Goal: Task Accomplishment & Management: Manage account settings

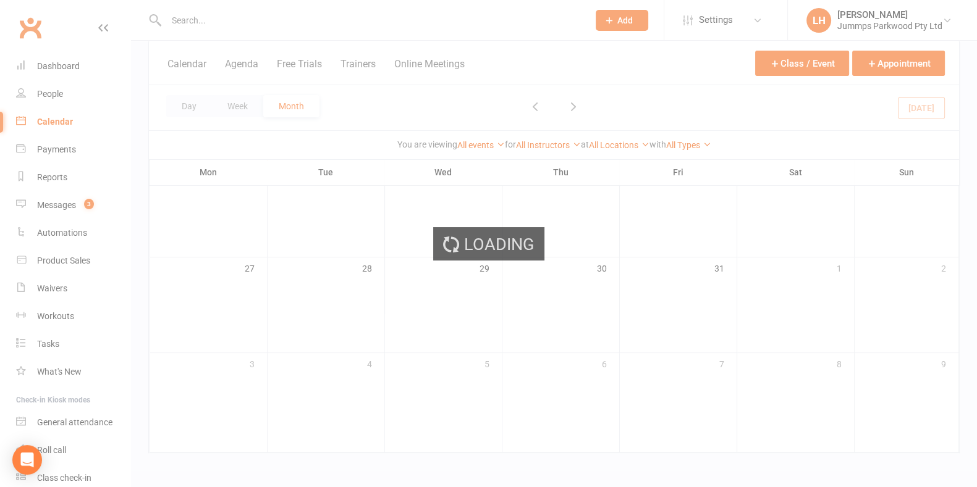
click at [69, 68] on div "Loading" at bounding box center [488, 243] width 977 height 487
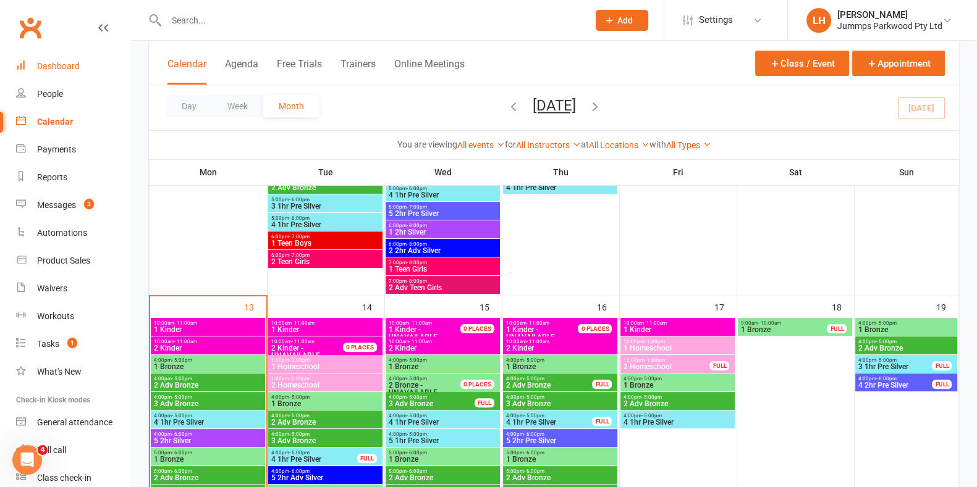
click at [50, 66] on div "Dashboard" at bounding box center [58, 66] width 43 height 10
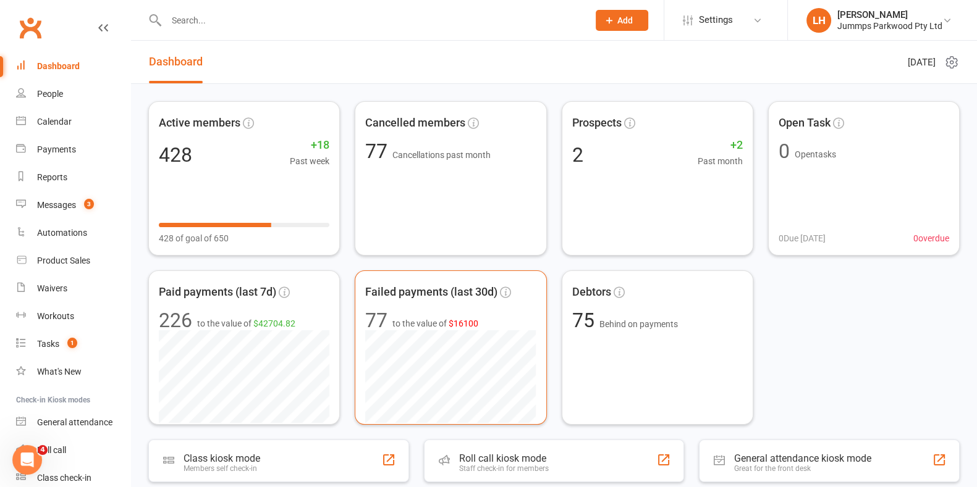
click at [429, 293] on span "Failed payments (last 30d)" at bounding box center [431, 293] width 132 height 18
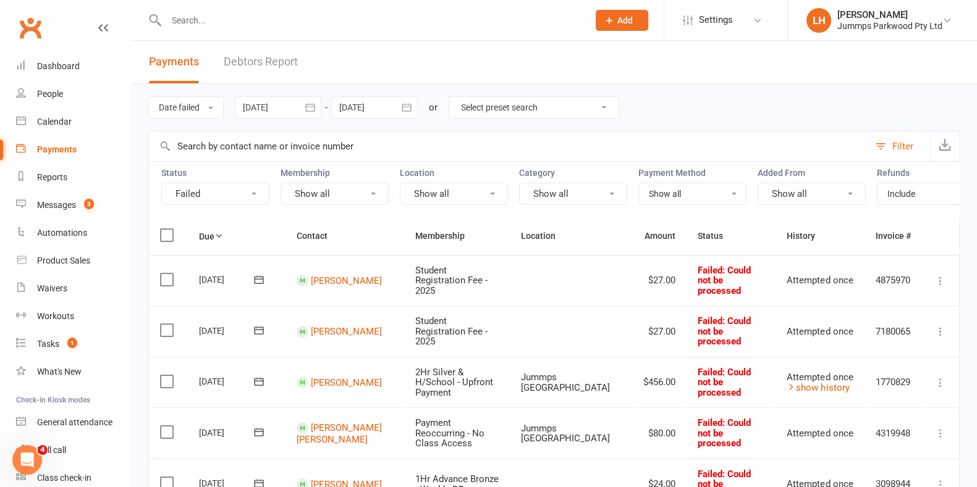
click at [698, 191] on select "Show all No payment method Bank Account Credit Card" at bounding box center [692, 193] width 107 height 21
click at [639, 183] on select "Show all No payment method Bank Account Credit Card" at bounding box center [692, 193] width 107 height 21
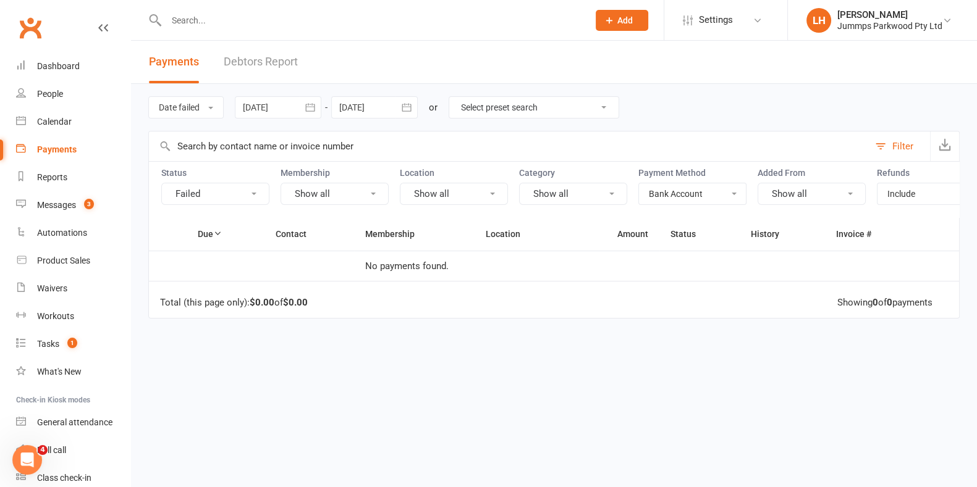
click at [720, 190] on select "Show all No payment method Bank Account Credit Card" at bounding box center [692, 193] width 107 height 21
click at [639, 183] on select "Show all No payment method Bank Account Credit Card" at bounding box center [692, 193] width 107 height 21
click at [218, 197] on button "Failed" at bounding box center [215, 194] width 108 height 22
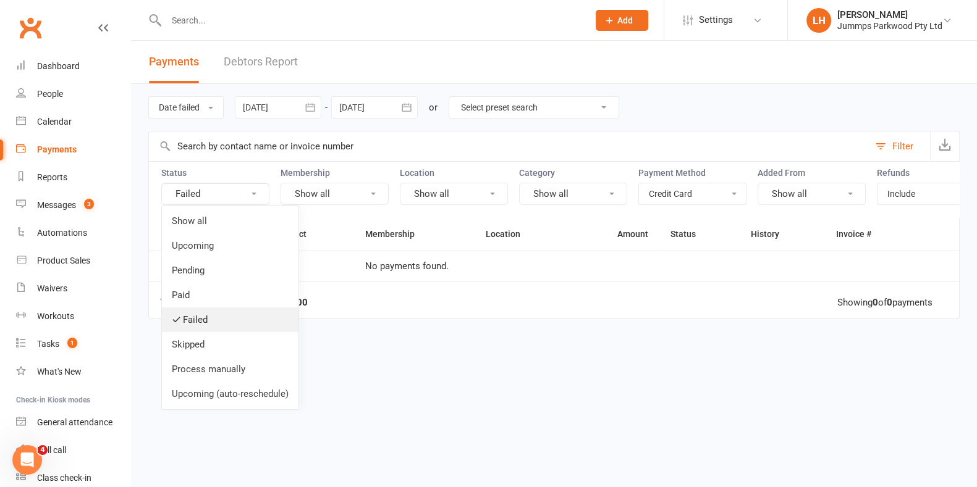
click at [219, 318] on link "Failed" at bounding box center [230, 320] width 137 height 25
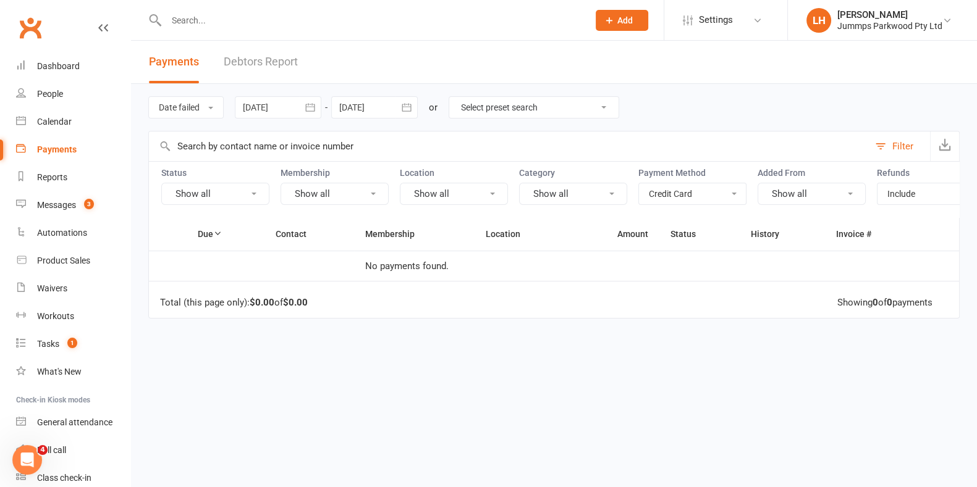
click at [349, 193] on button "Show all" at bounding box center [334, 194] width 108 height 22
drag, startPoint x: 565, startPoint y: 421, endPoint x: 845, endPoint y: 270, distance: 317.9
click at [568, 418] on div "Due Contact Membership Location Amount Status History Invoice # No payments fou…" at bounding box center [553, 347] width 811 height 260
drag, startPoint x: 665, startPoint y: 189, endPoint x: 673, endPoint y: 195, distance: 10.3
click at [665, 189] on select "Show all No payment method Bank Account Credit Card" at bounding box center [692, 193] width 107 height 21
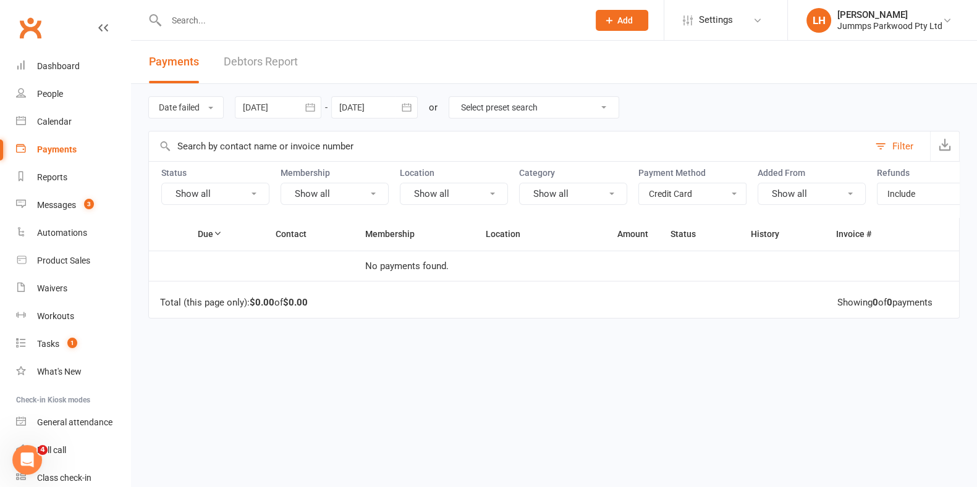
select select "no_payment_method"
click at [639, 183] on select "Show all No payment method Bank Account Credit Card" at bounding box center [692, 193] width 107 height 21
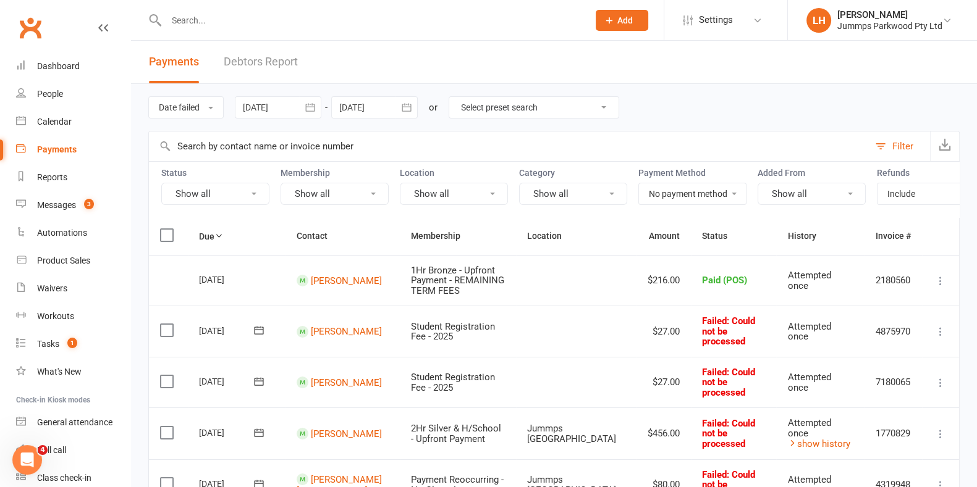
click at [184, 16] on input "text" at bounding box center [370, 20] width 417 height 17
click at [54, 121] on div "Calendar" at bounding box center [54, 122] width 35 height 10
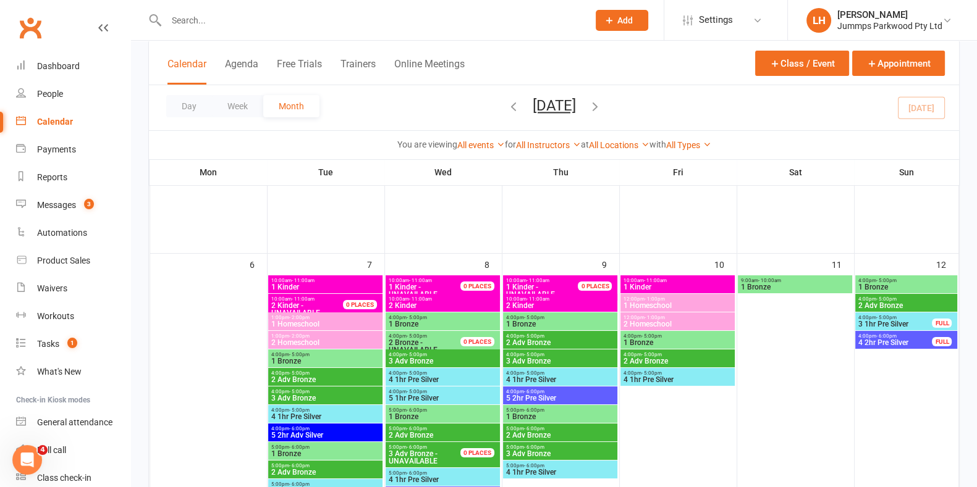
scroll to position [119, 0]
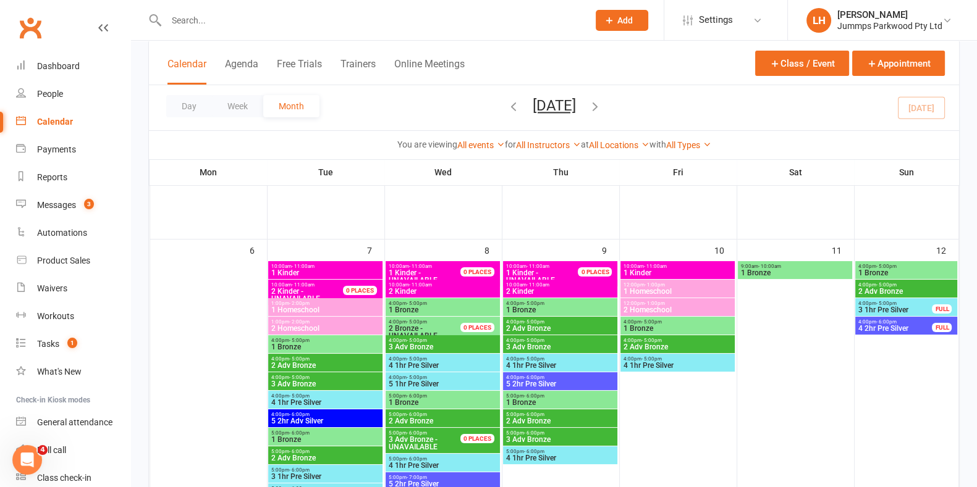
click at [685, 365] on span "4 1hr Pre Silver" at bounding box center [677, 365] width 109 height 7
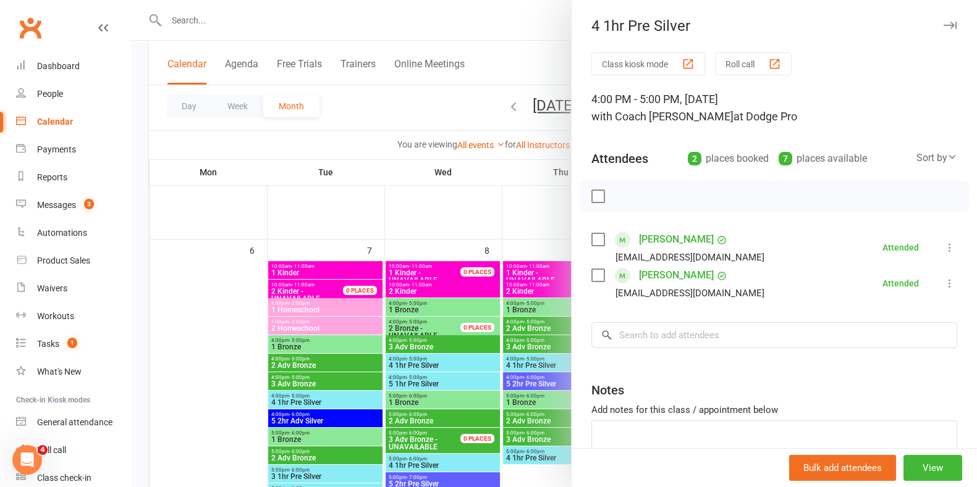
click at [481, 210] on div at bounding box center [554, 243] width 846 height 487
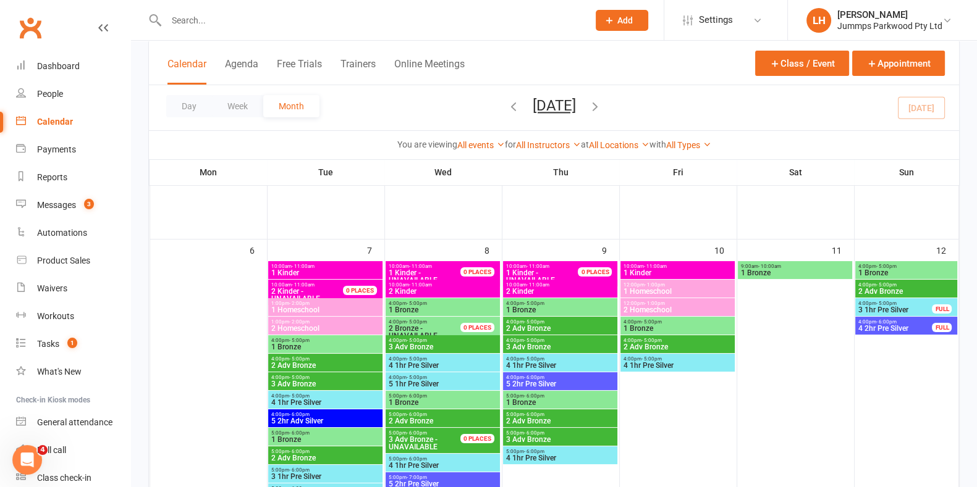
click at [698, 342] on span "4:00pm - 5:00pm" at bounding box center [677, 341] width 109 height 6
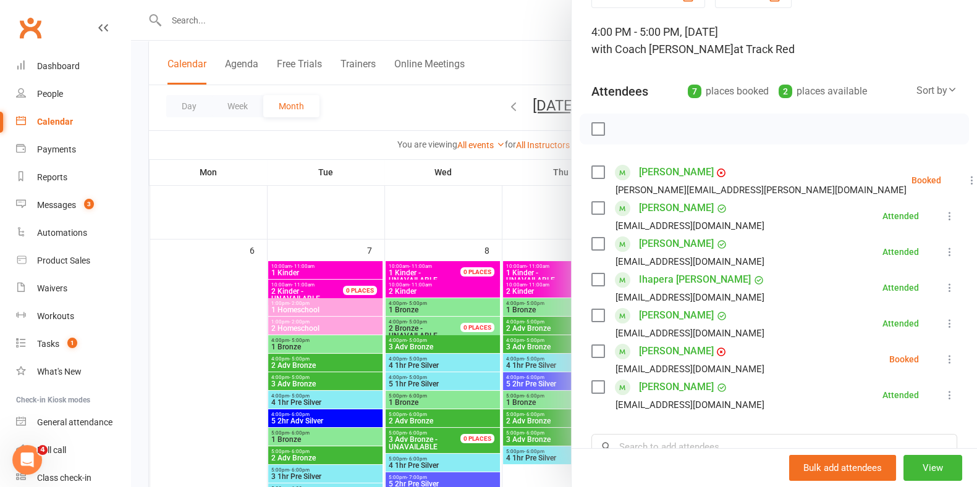
scroll to position [67, 0]
click at [348, 20] on div at bounding box center [554, 243] width 846 height 487
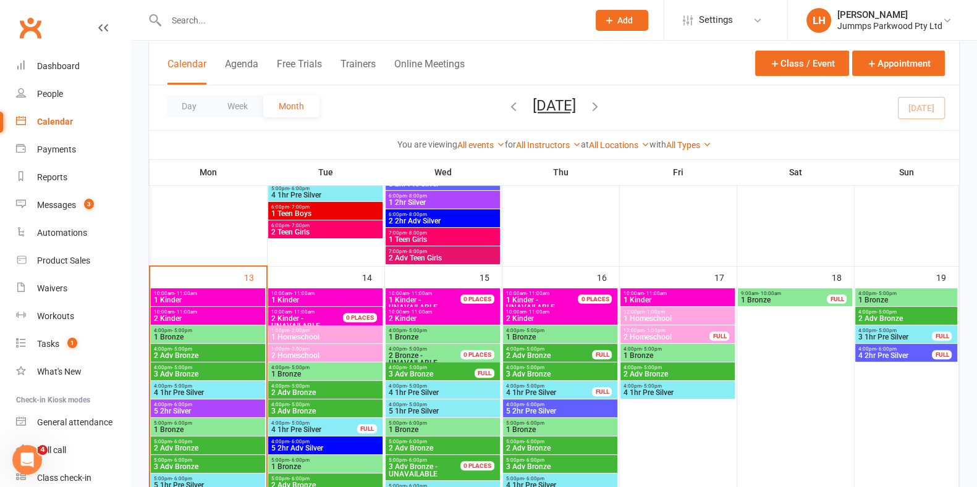
scroll to position [420, 0]
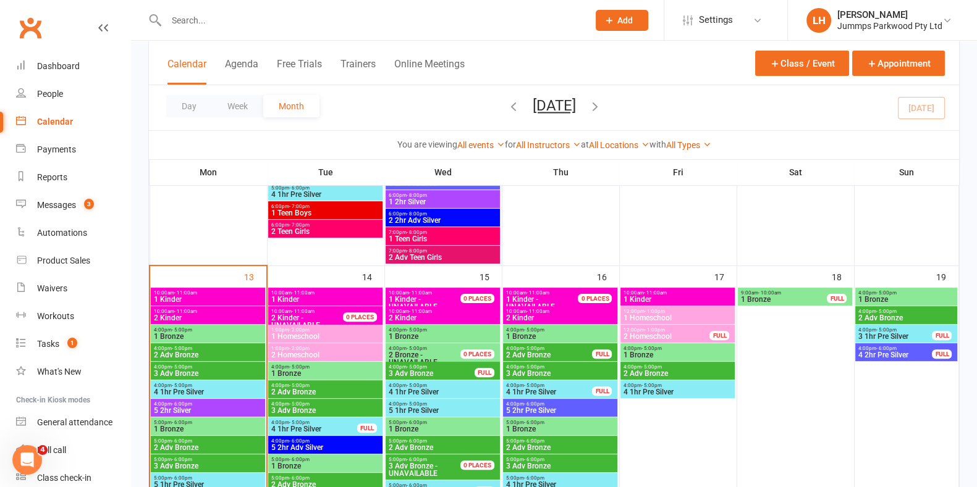
click at [707, 383] on span "4:00pm - 5:00pm" at bounding box center [677, 386] width 109 height 6
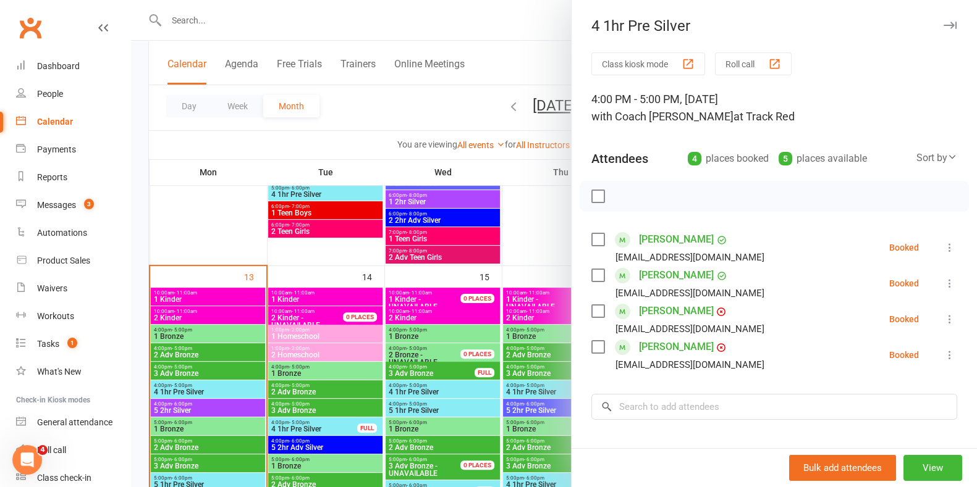
click at [661, 346] on link "Jude Hackney" at bounding box center [676, 347] width 75 height 20
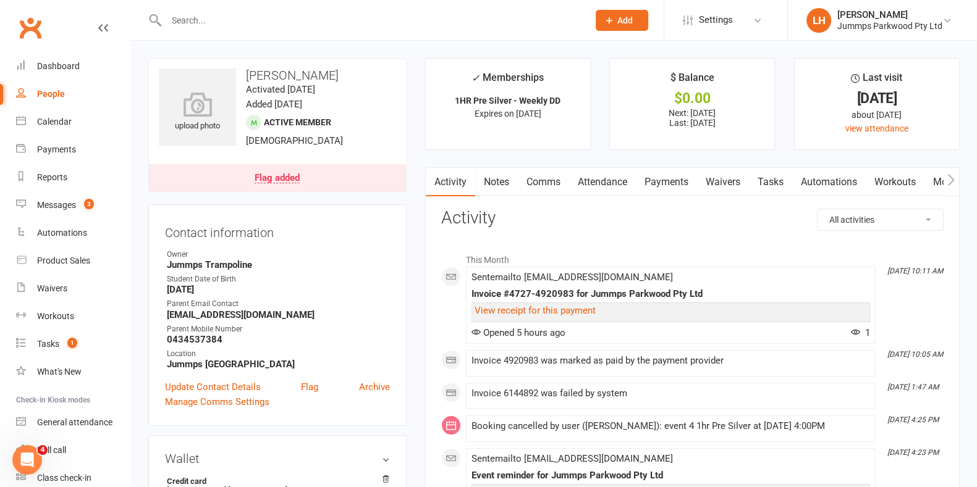
click at [669, 182] on link "Payments" at bounding box center [666, 182] width 61 height 28
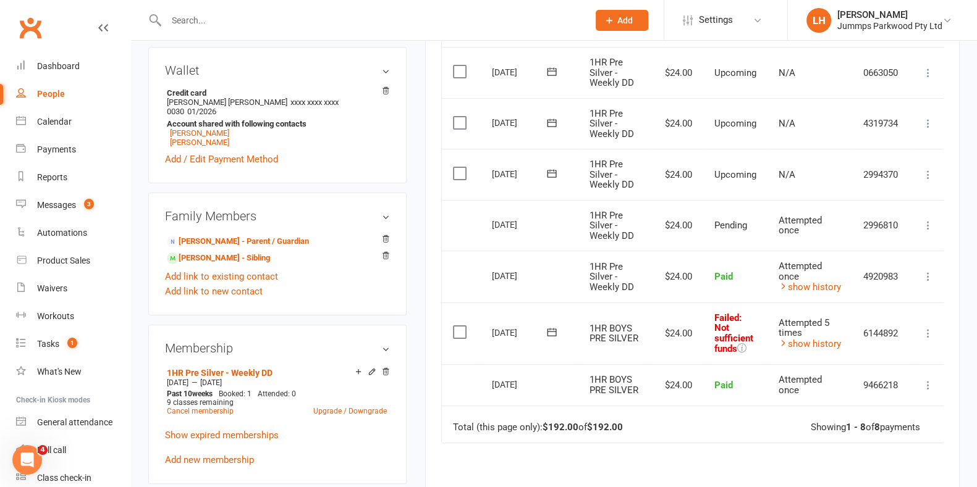
scroll to position [389, 0]
click at [794, 340] on link "show history" at bounding box center [809, 343] width 62 height 11
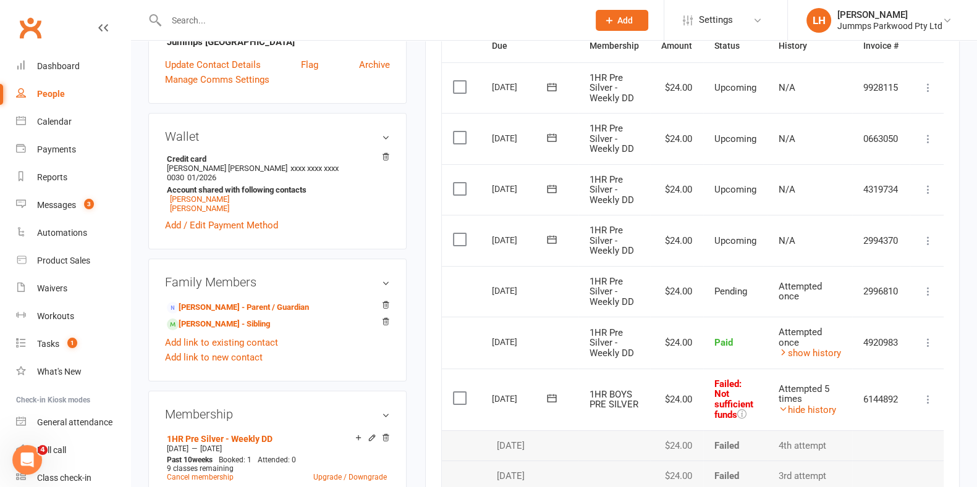
scroll to position [426, 0]
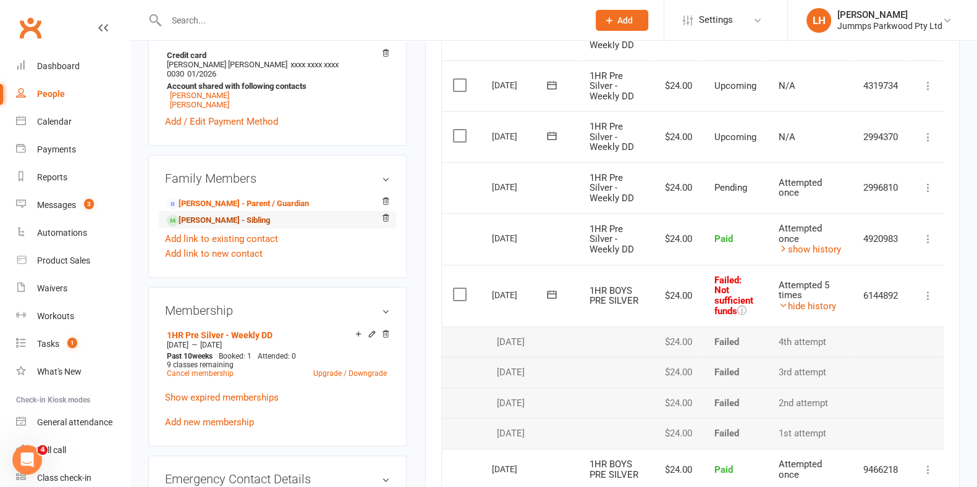
click at [200, 214] on link "Cole Hackney - Sibling" at bounding box center [218, 220] width 103 height 13
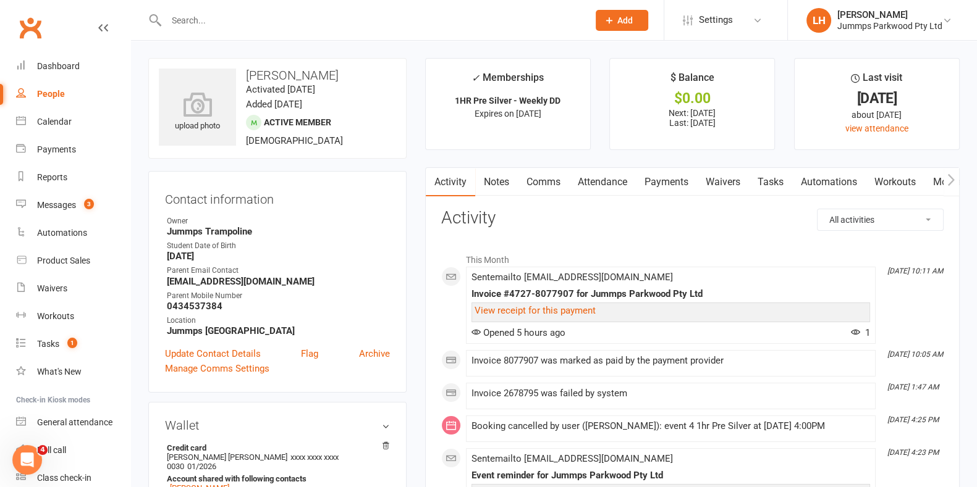
drag, startPoint x: 678, startPoint y: 182, endPoint x: 670, endPoint y: 187, distance: 9.4
click at [678, 182] on link "Payments" at bounding box center [666, 182] width 61 height 28
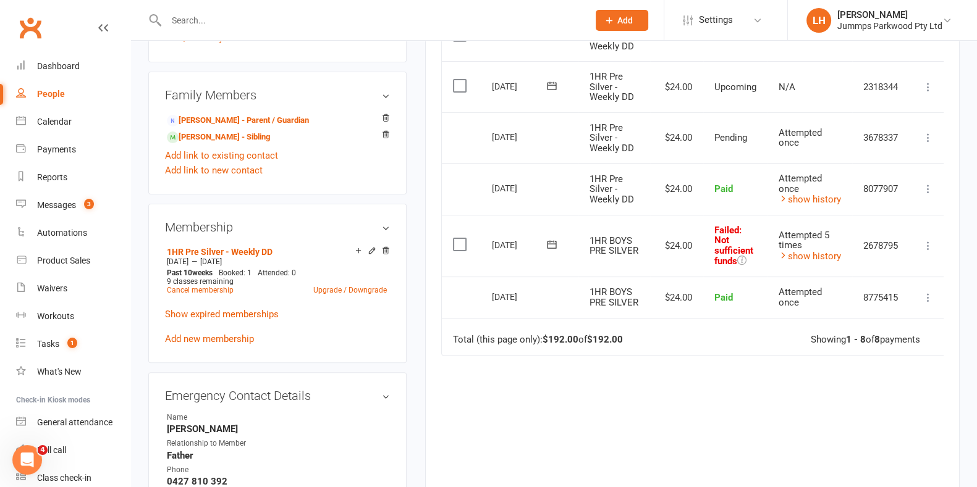
scroll to position [540, 0]
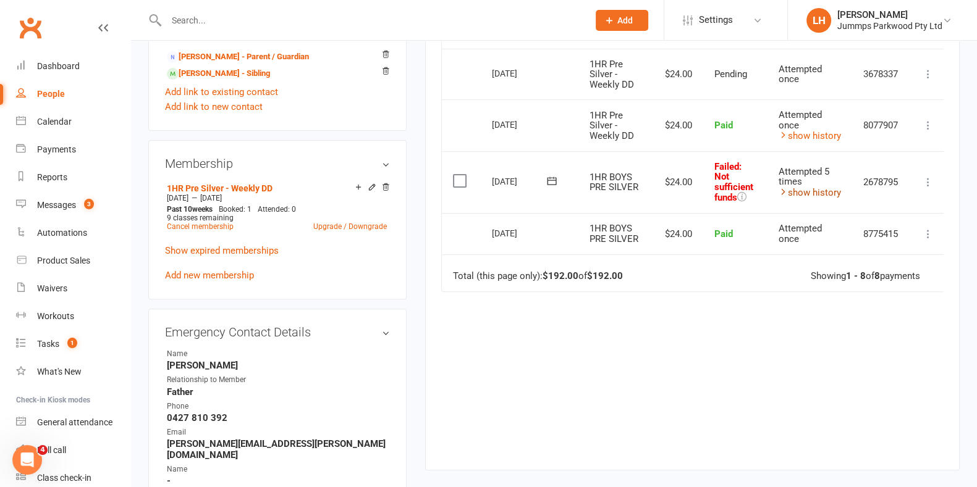
click at [816, 191] on link "show history" at bounding box center [809, 192] width 62 height 11
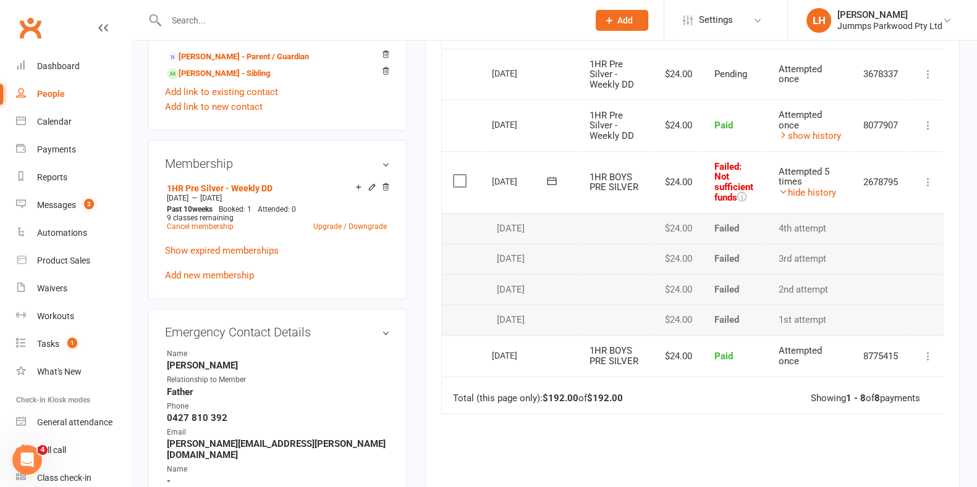
click at [497, 433] on div "Due Contact Membership Amount Status History Invoice # Select this 10 Nov 2025 …" at bounding box center [692, 192] width 502 height 761
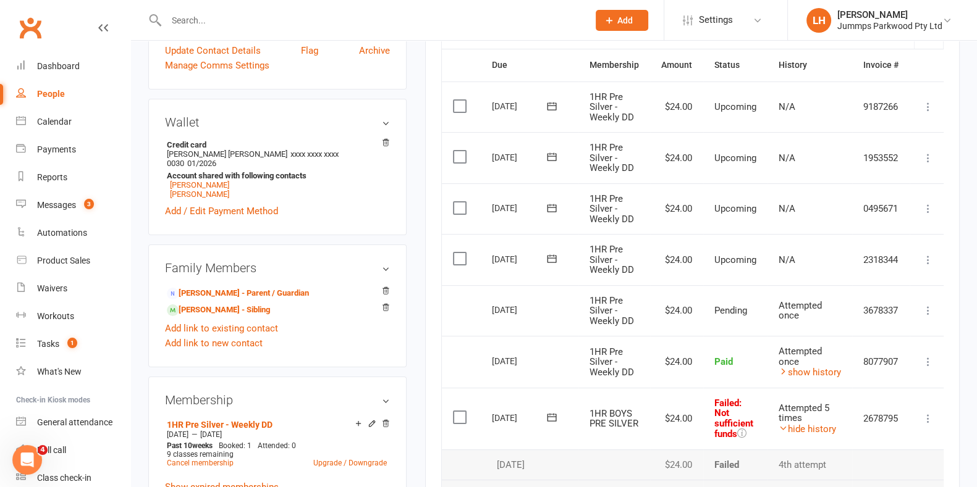
scroll to position [154, 0]
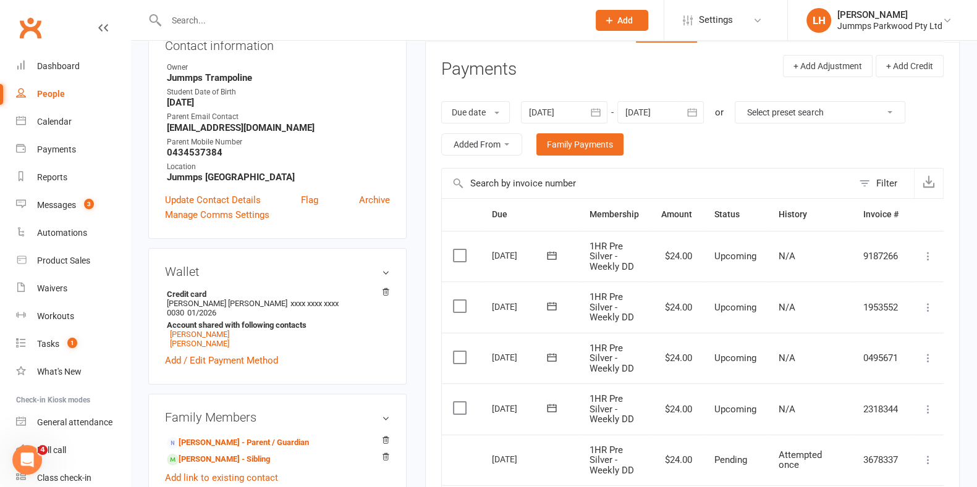
click at [596, 106] on icon "button" at bounding box center [595, 112] width 12 height 12
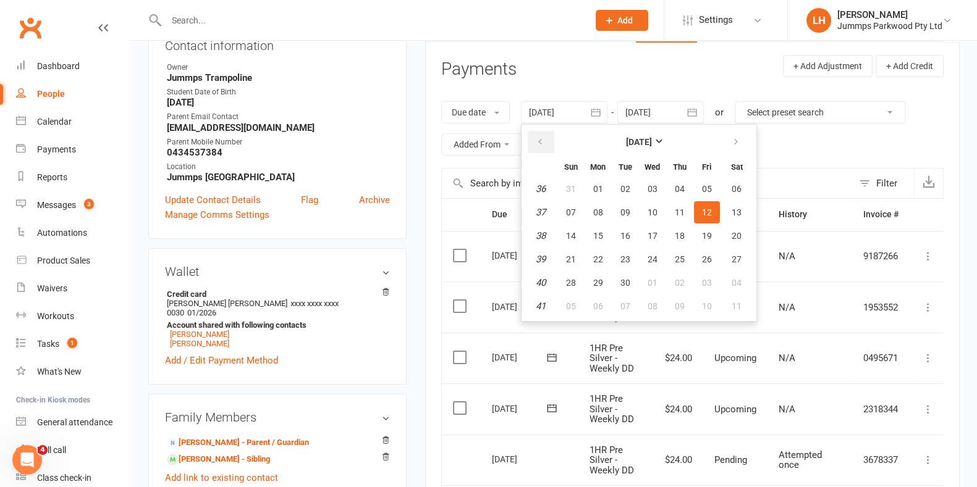
click at [535, 138] on button "button" at bounding box center [541, 142] width 27 height 22
click at [626, 190] on span "01" at bounding box center [625, 189] width 10 height 10
type input "01 Jul 2025"
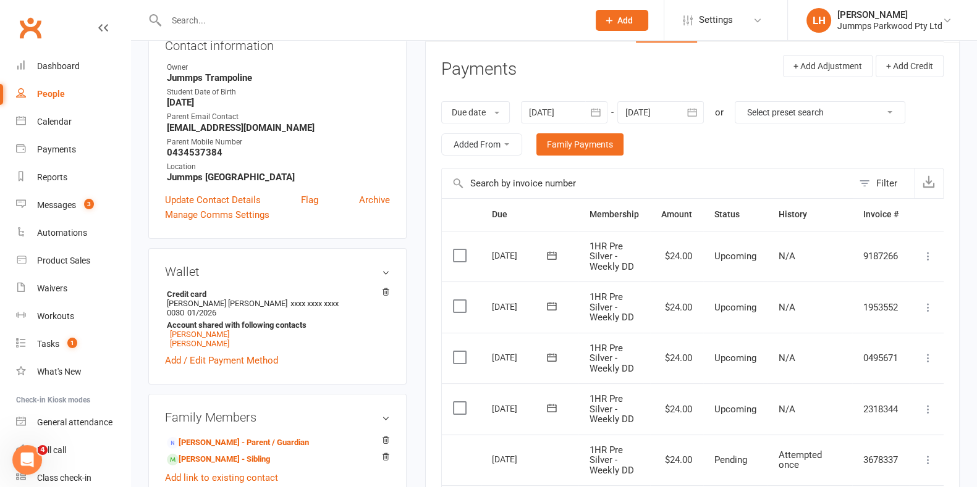
click at [693, 107] on icon "button" at bounding box center [692, 112] width 12 height 12
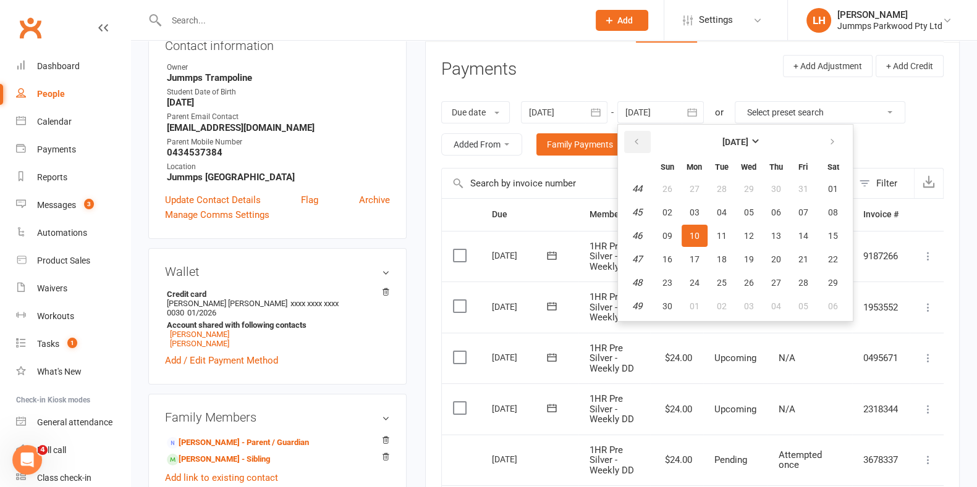
click at [639, 139] on icon "button" at bounding box center [636, 142] width 9 height 10
click at [698, 231] on span "13" at bounding box center [695, 236] width 10 height 10
type input "13 Oct 2025"
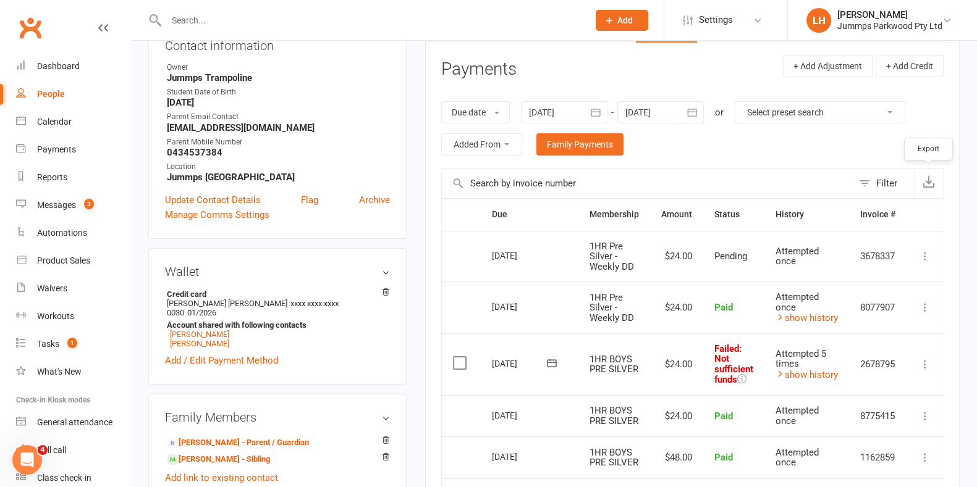
click at [933, 185] on icon "button" at bounding box center [928, 181] width 12 height 12
click at [188, 453] on link "Jude Hackney - Sibling" at bounding box center [218, 459] width 103 height 13
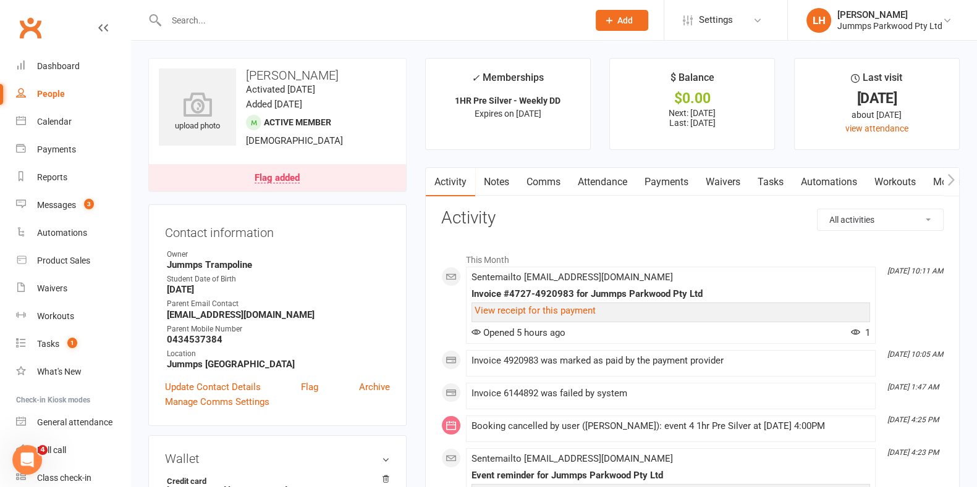
click at [663, 184] on link "Payments" at bounding box center [666, 182] width 61 height 28
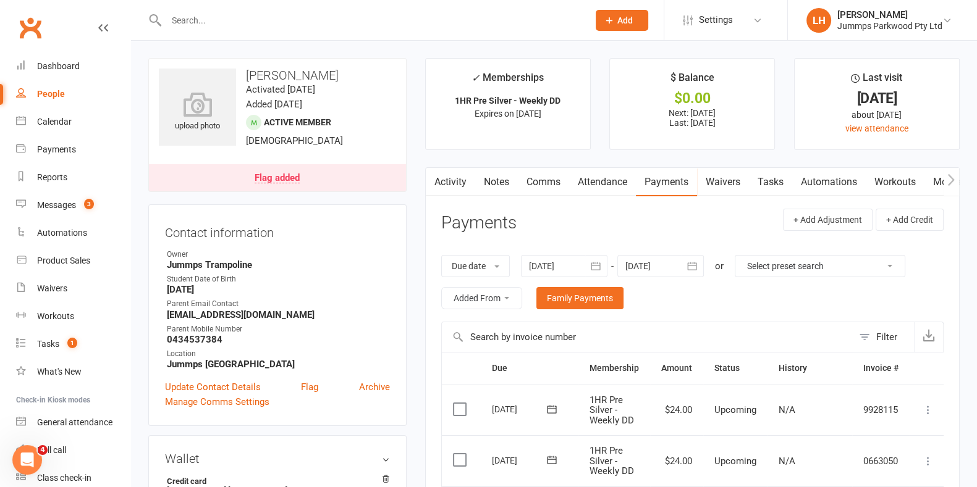
click at [583, 267] on div at bounding box center [564, 266] width 86 height 22
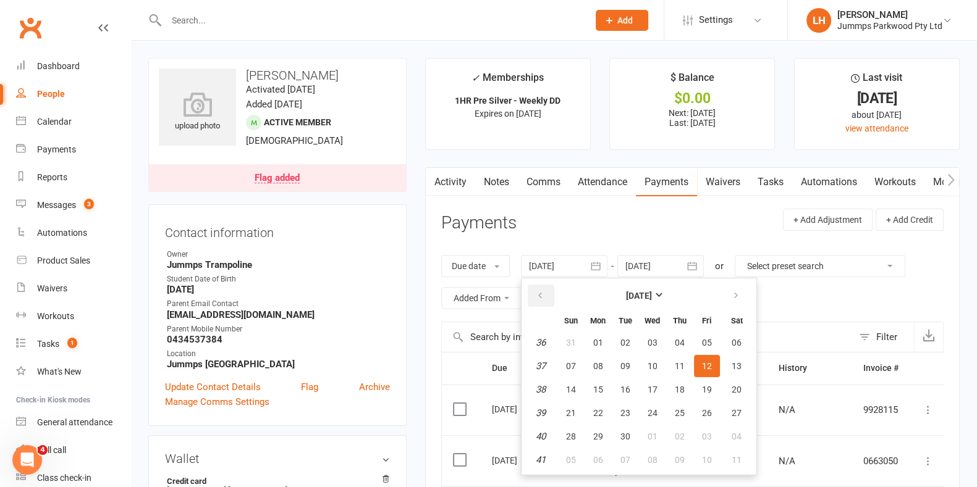
click at [544, 295] on button "button" at bounding box center [541, 296] width 27 height 22
click at [544, 298] on button "button" at bounding box center [541, 296] width 27 height 22
click at [744, 297] on button "button" at bounding box center [736, 296] width 27 height 22
click at [627, 338] on span "01" at bounding box center [625, 343] width 10 height 10
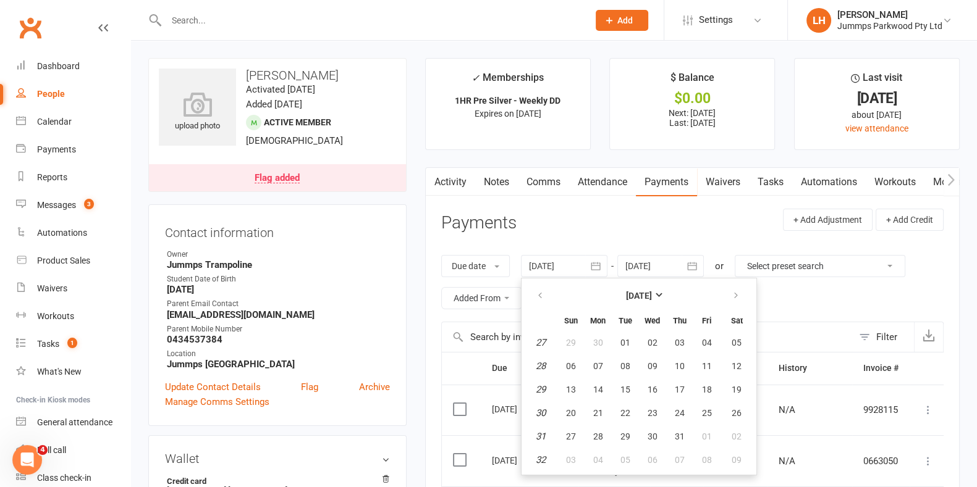
type input "01 Jul 2025"
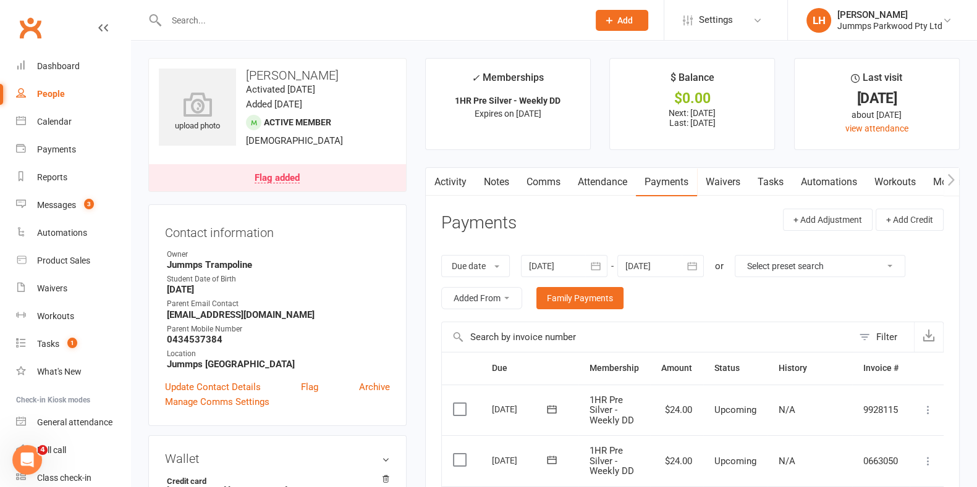
click at [693, 262] on icon "button" at bounding box center [692, 266] width 12 height 12
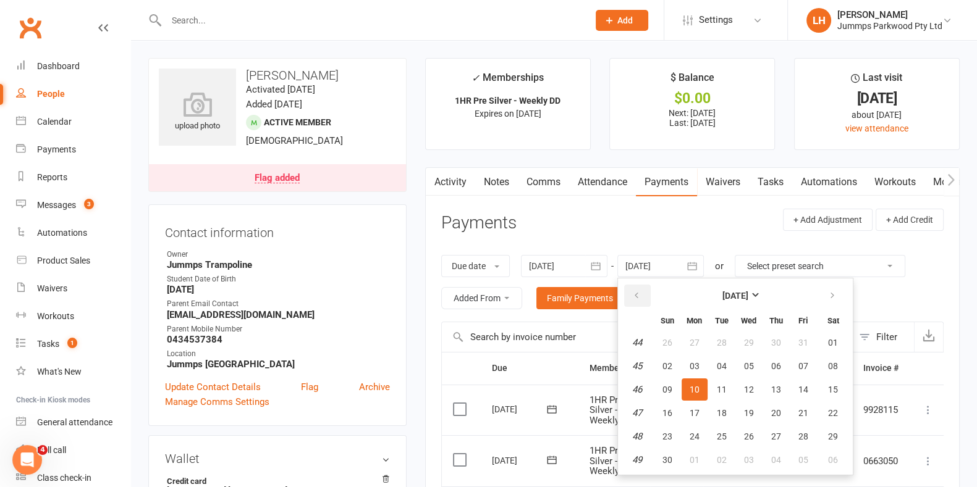
click at [630, 294] on button "button" at bounding box center [637, 296] width 27 height 22
click at [698, 387] on span "13" at bounding box center [695, 390] width 10 height 10
type input "13 Oct 2025"
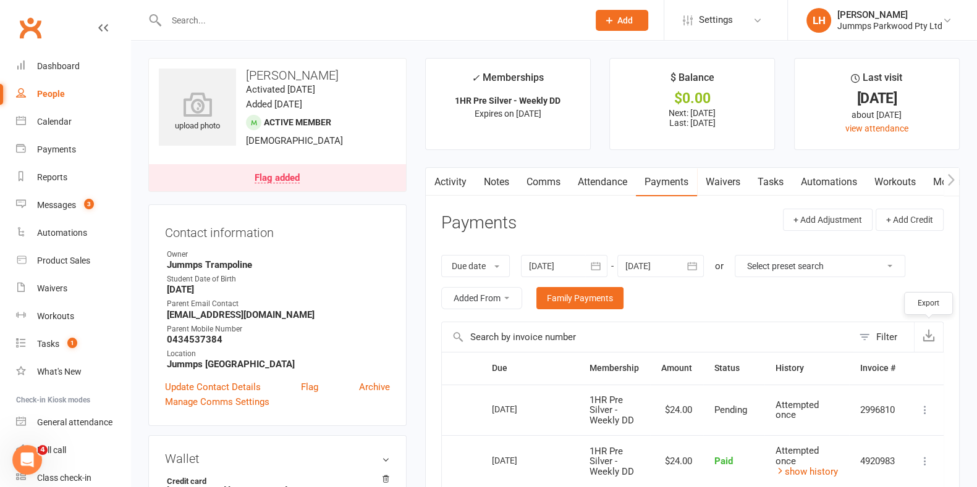
click at [931, 337] on icon "button" at bounding box center [928, 335] width 12 height 12
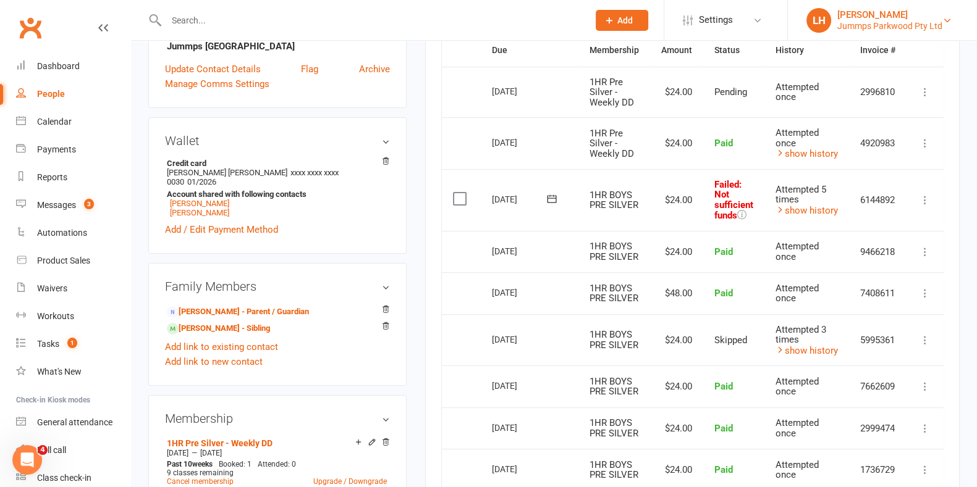
scroll to position [318, 0]
click at [684, 303] on td "$48.00" at bounding box center [676, 294] width 53 height 42
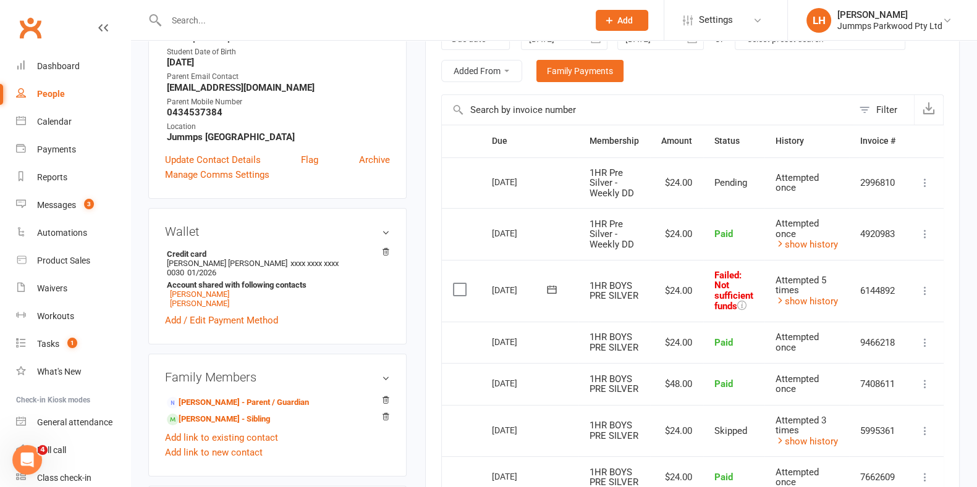
scroll to position [226, 0]
click at [816, 245] on link "show history" at bounding box center [806, 245] width 62 height 11
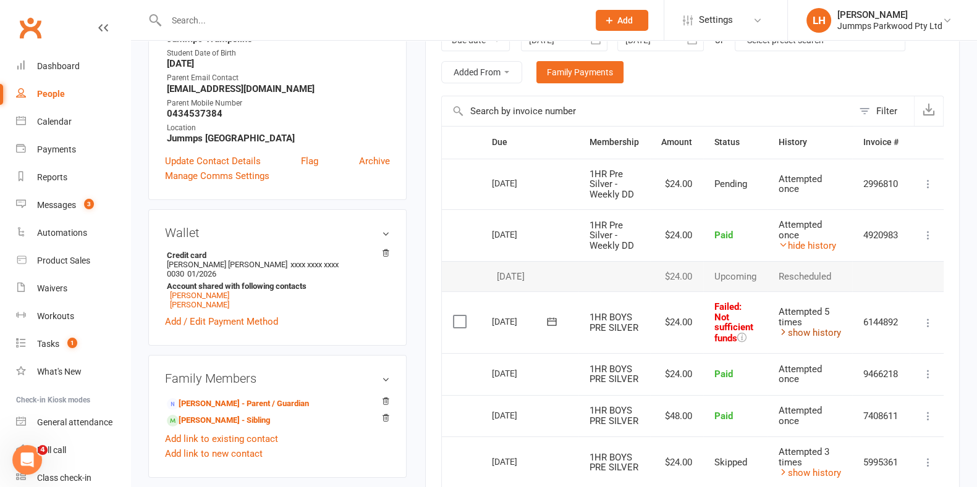
click at [816, 329] on link "show history" at bounding box center [809, 332] width 62 height 11
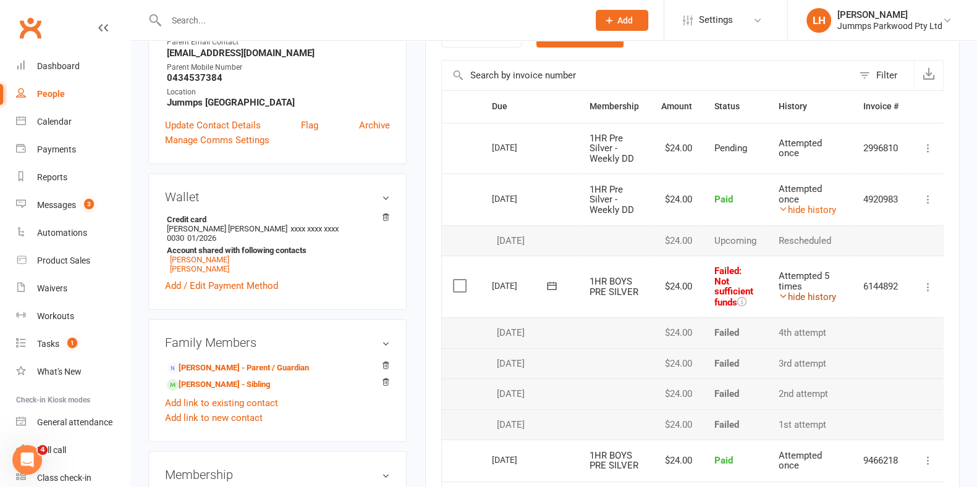
scroll to position [261, 0]
click at [458, 284] on label at bounding box center [461, 286] width 17 height 12
click at [458, 280] on input "checkbox" at bounding box center [457, 280] width 8 height 0
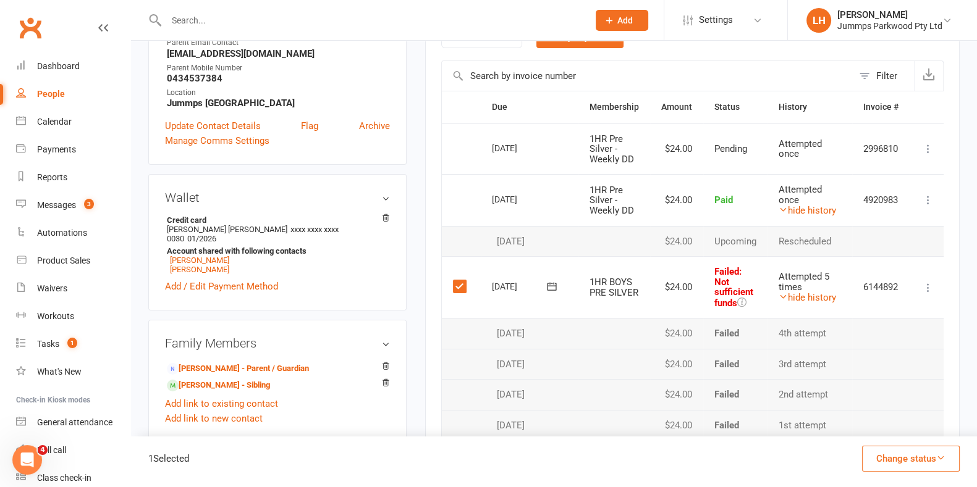
click at [930, 458] on button "Change status" at bounding box center [911, 459] width 98 height 26
click at [901, 429] on link "Skipped" at bounding box center [898, 425] width 122 height 25
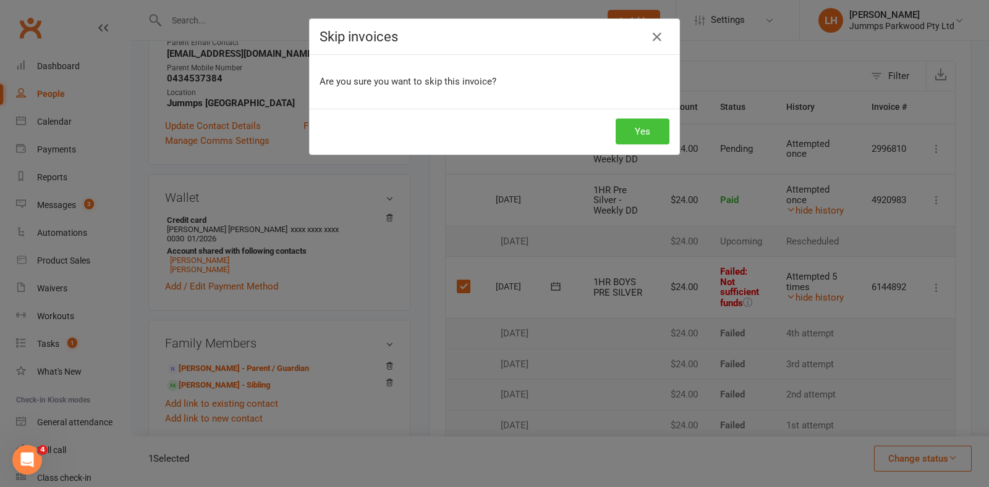
click at [638, 130] on button "Yes" at bounding box center [642, 132] width 54 height 26
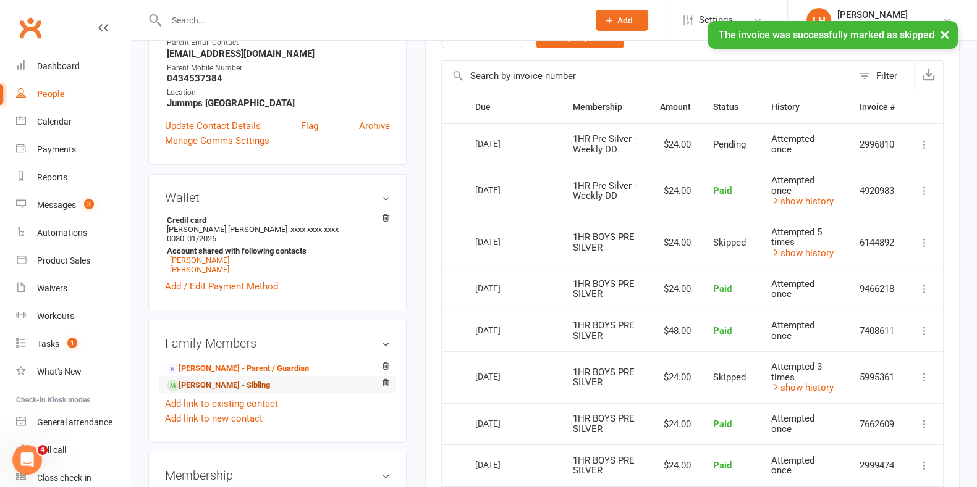
click at [229, 379] on link "Cole Hackney - Sibling" at bounding box center [218, 385] width 103 height 13
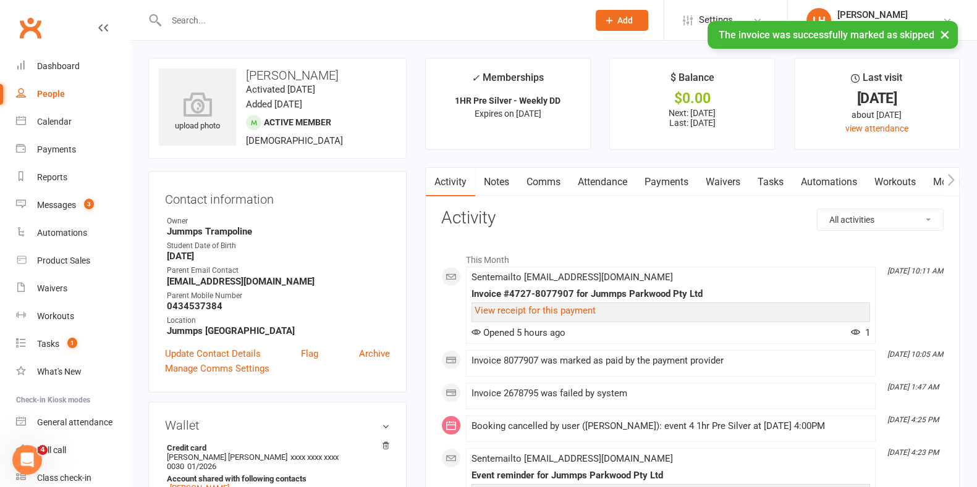
click at [662, 175] on link "Payments" at bounding box center [666, 182] width 61 height 28
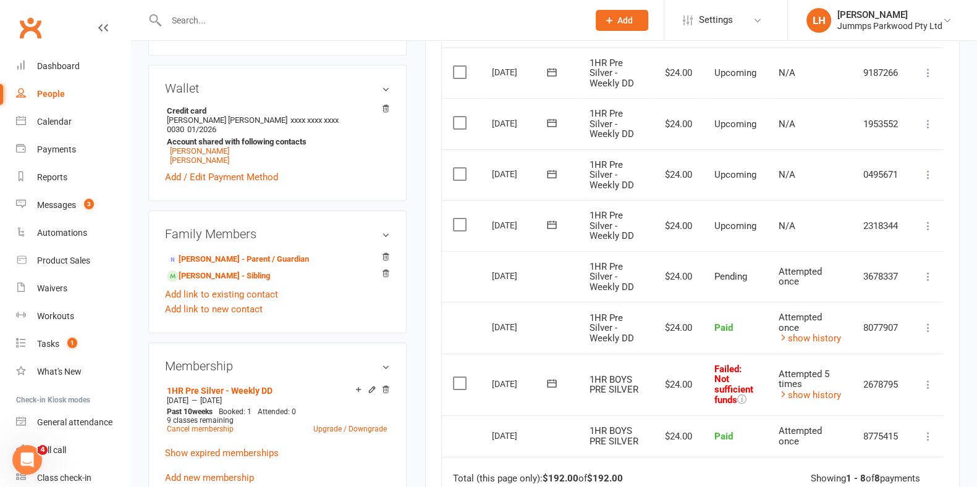
scroll to position [337, 0]
click at [439, 382] on div "Activity Notes Comms Attendance Payments Waivers Tasks Automations Workouts Mob…" at bounding box center [692, 252] width 534 height 843
click at [456, 382] on label at bounding box center [461, 384] width 17 height 12
click at [456, 378] on input "checkbox" at bounding box center [457, 378] width 8 height 0
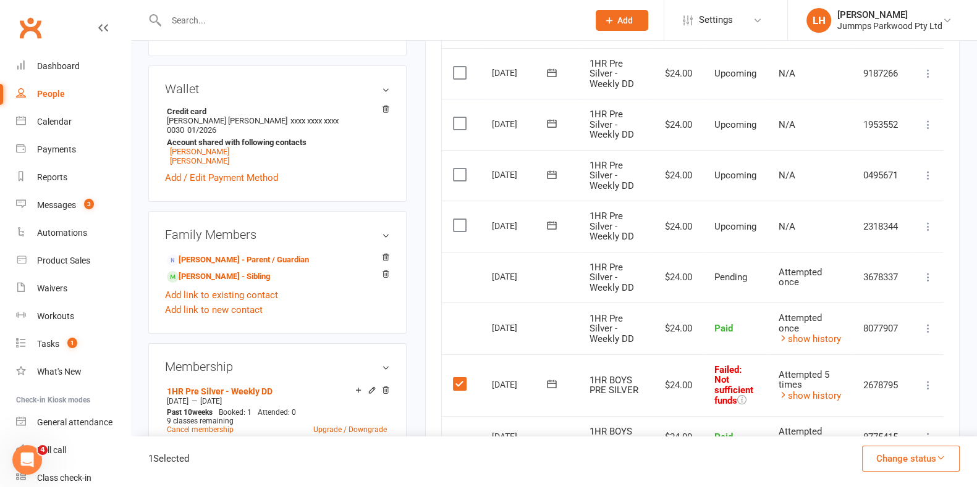
click at [930, 470] on button "Change status" at bounding box center [911, 459] width 98 height 26
click at [922, 463] on button "Change status" at bounding box center [911, 459] width 98 height 26
click at [940, 457] on icon "button" at bounding box center [940, 457] width 9 height 9
click at [890, 429] on link "Skipped" at bounding box center [898, 425] width 122 height 25
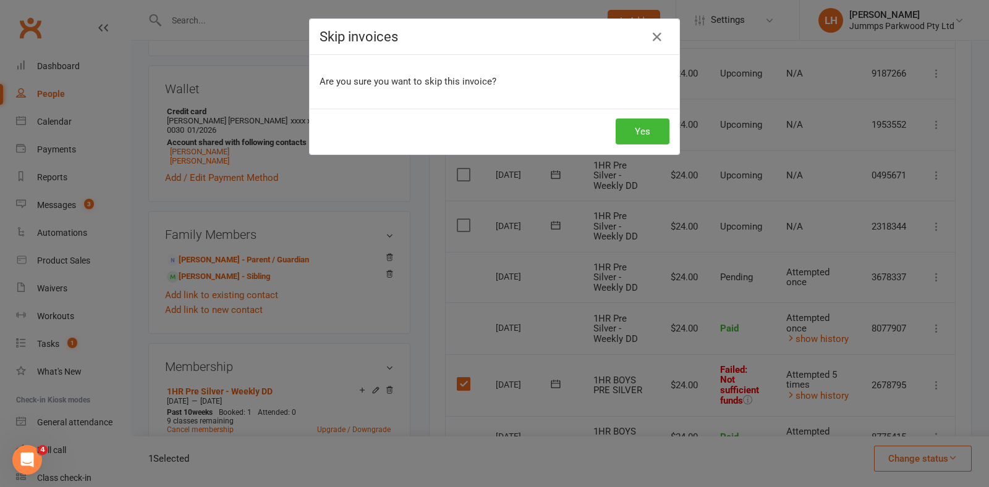
click at [677, 133] on div "Skip invoices Are you sure you want to skip this invoice? Yes" at bounding box center [494, 243] width 989 height 487
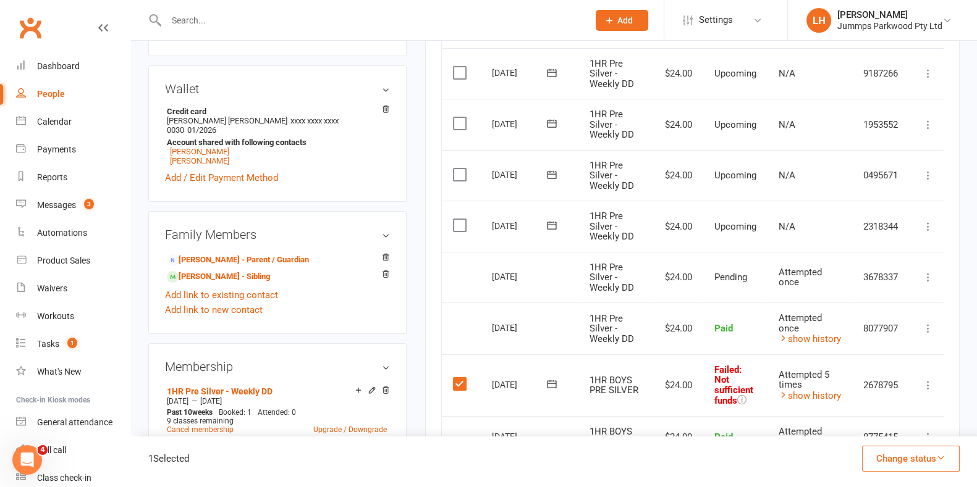
click at [929, 464] on button "Change status" at bounding box center [911, 459] width 98 height 26
click at [869, 420] on link "Skipped" at bounding box center [898, 425] width 122 height 25
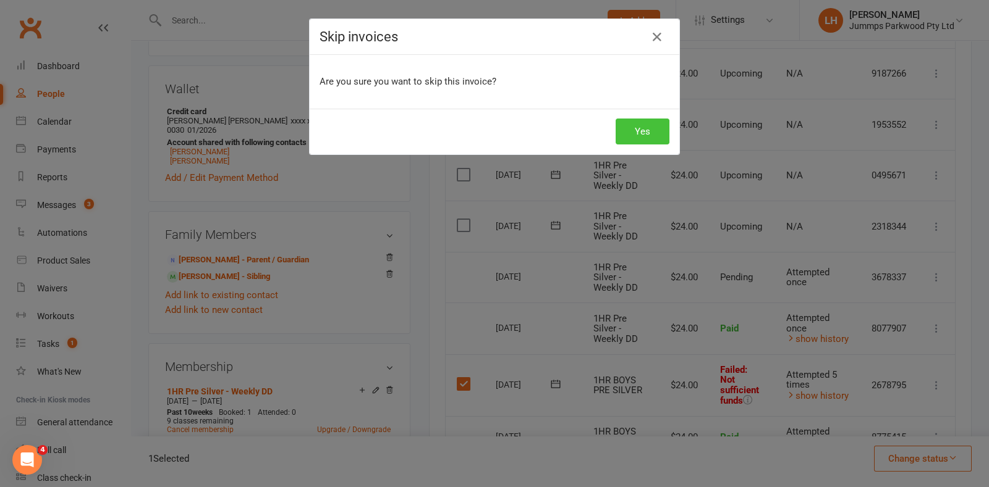
click at [633, 134] on button "Yes" at bounding box center [642, 132] width 54 height 26
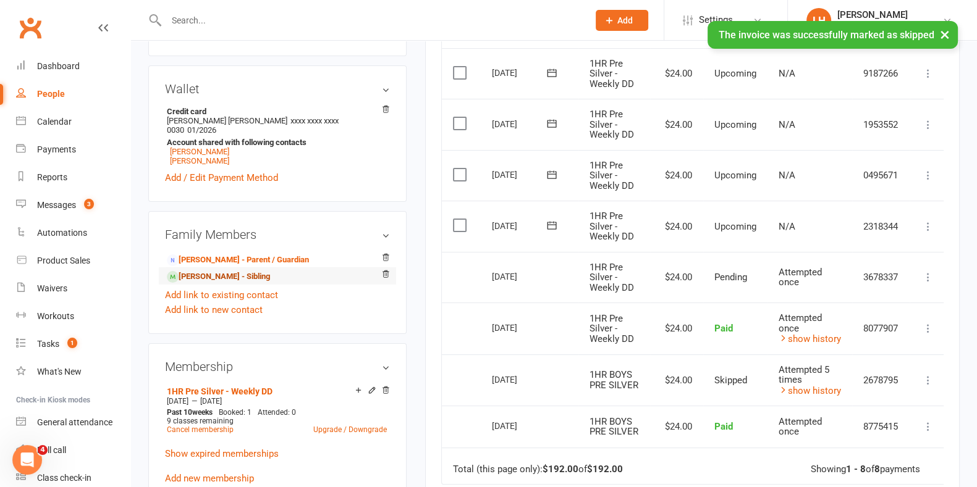
click at [227, 271] on link "Jude Hackney - Sibling" at bounding box center [218, 277] width 103 height 13
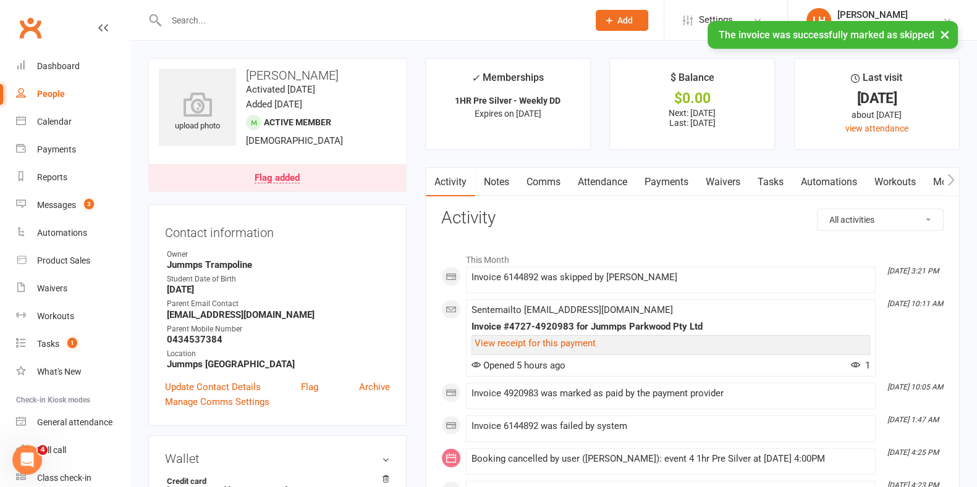
click at [659, 187] on link "Payments" at bounding box center [666, 182] width 61 height 28
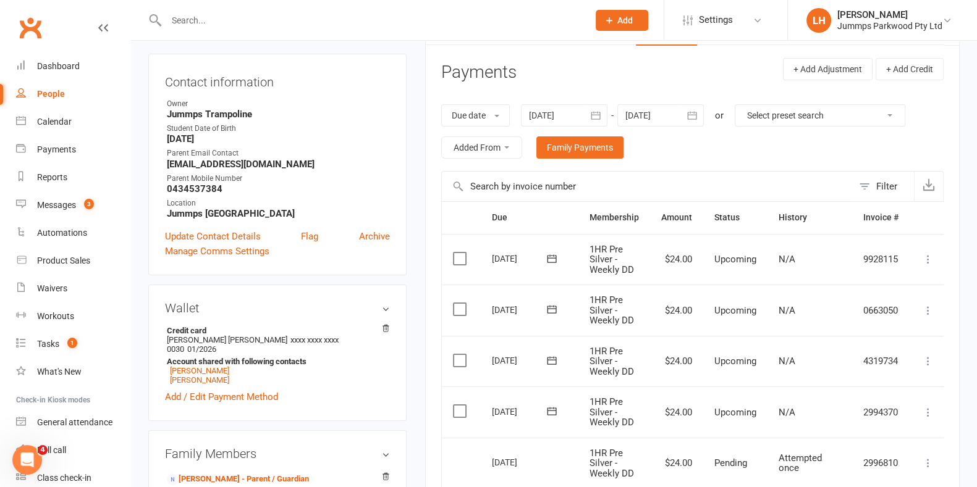
scroll to position [149, 0]
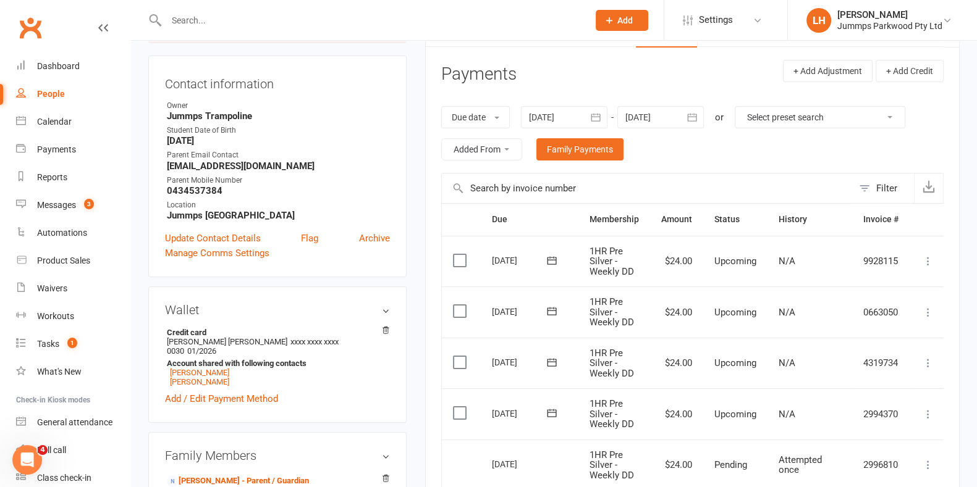
click at [686, 110] on button "button" at bounding box center [692, 117] width 22 height 22
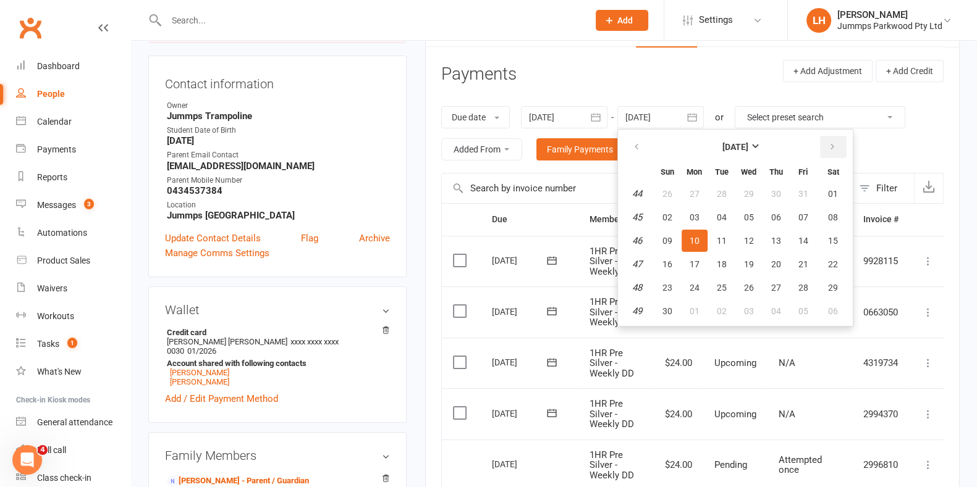
click at [830, 145] on icon "button" at bounding box center [832, 147] width 9 height 10
click at [748, 284] on span "31" at bounding box center [749, 288] width 10 height 10
type input "31 Dec 2025"
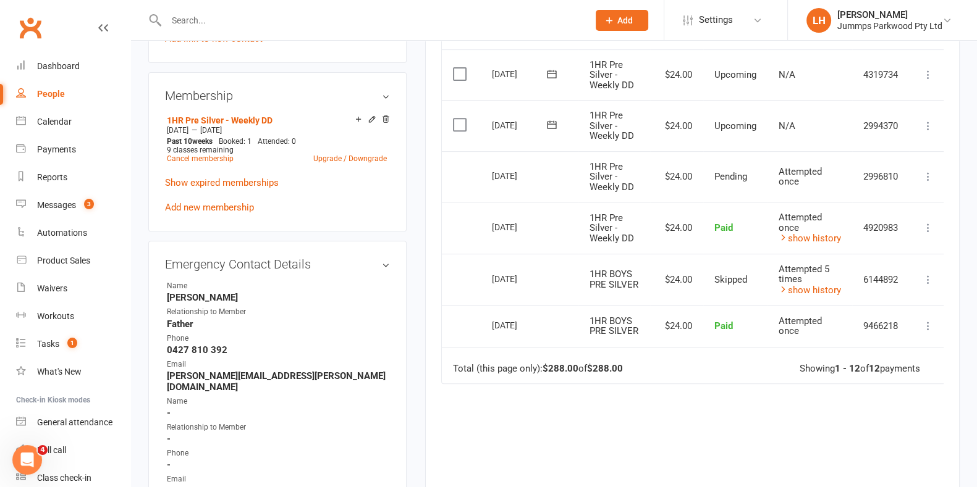
scroll to position [642, 0]
click at [932, 278] on icon at bounding box center [928, 279] width 12 height 12
click at [914, 466] on div "Due Contact Membership Amount Status History Invoice # Select this 08 Dec 2025 …" at bounding box center [692, 126] width 502 height 833
click at [905, 278] on td "6144892" at bounding box center [880, 279] width 57 height 52
click at [41, 144] on link "Payments" at bounding box center [73, 150] width 114 height 28
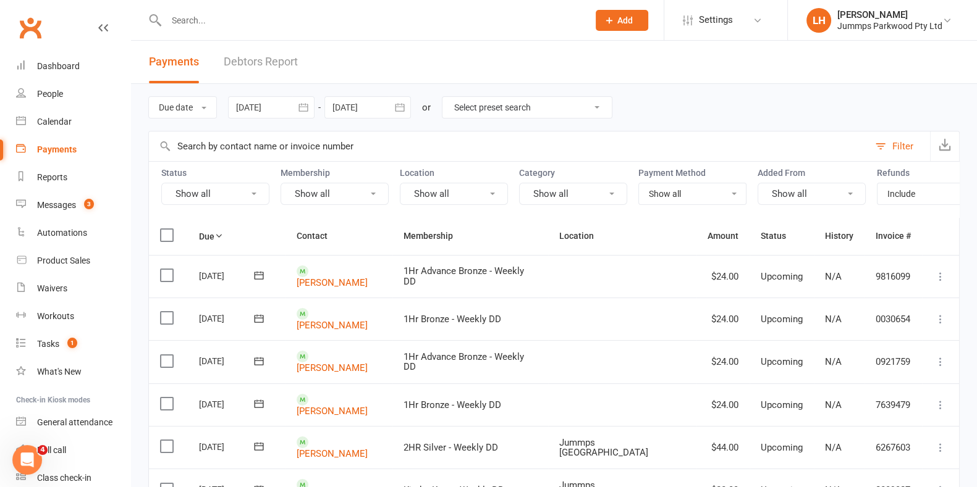
click at [374, 142] on input "text" at bounding box center [509, 147] width 720 height 30
type input "hackney"
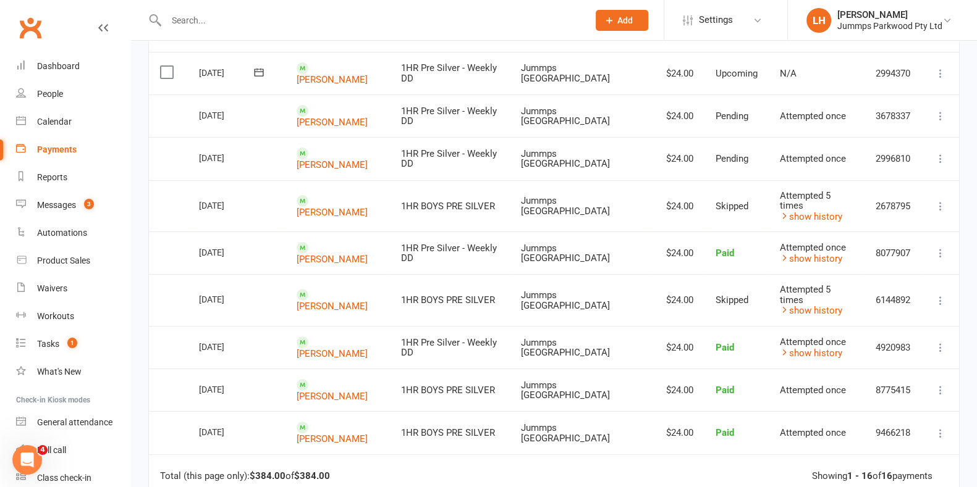
scroll to position [496, 0]
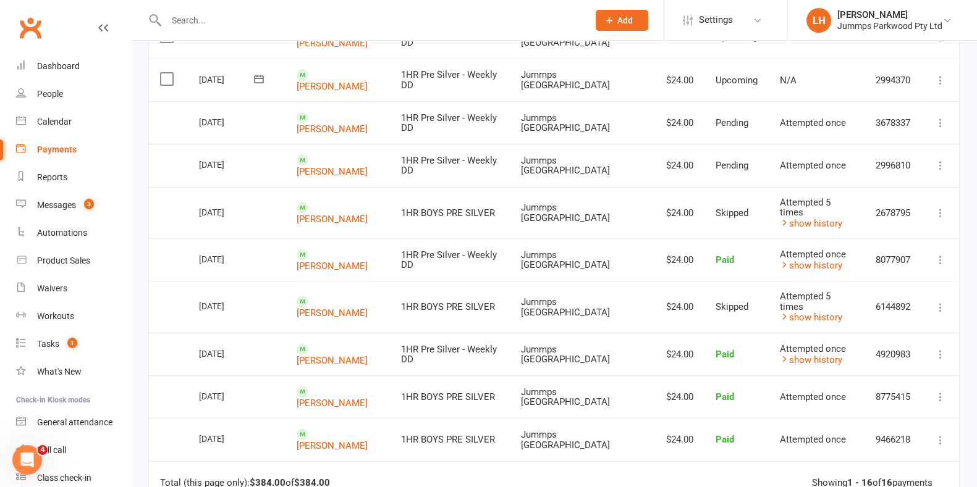
click at [942, 302] on icon at bounding box center [940, 308] width 12 height 12
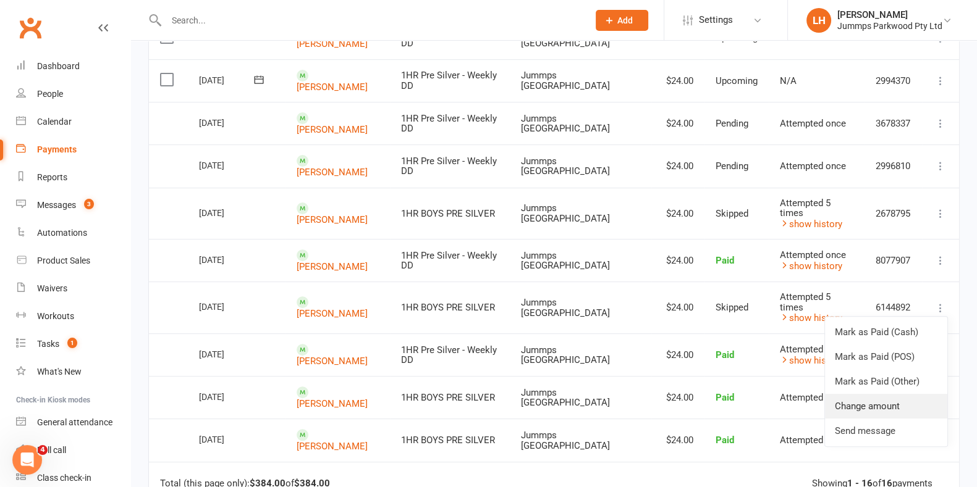
click at [898, 396] on link "Change amount" at bounding box center [886, 406] width 122 height 25
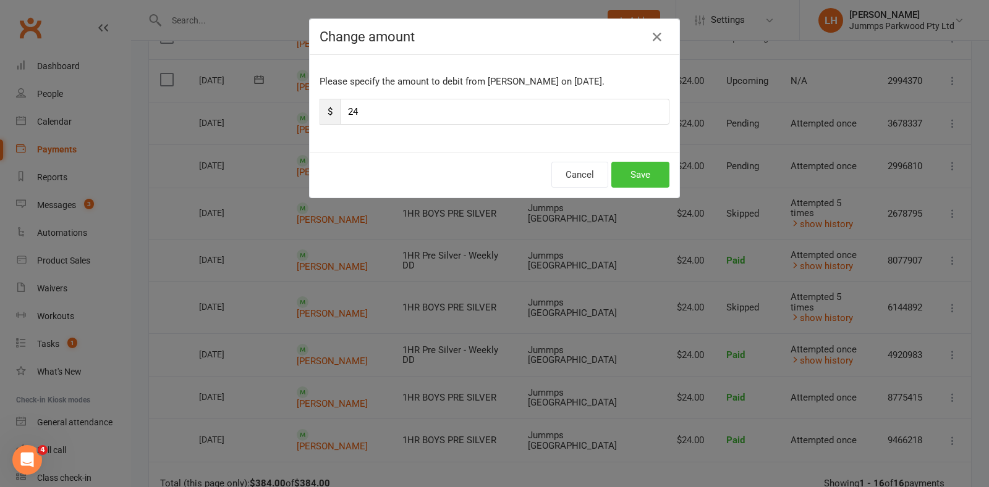
click at [612, 185] on button "Save" at bounding box center [640, 175] width 58 height 26
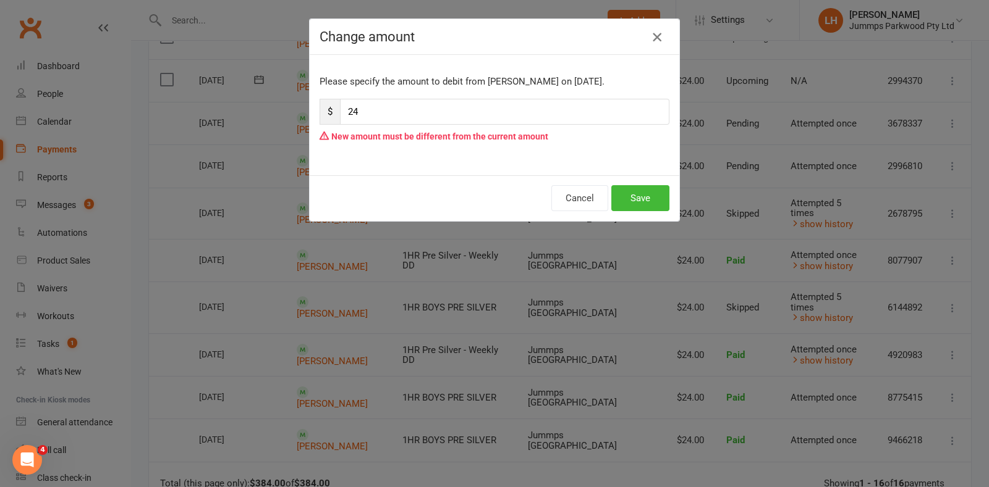
click at [649, 40] on icon "button" at bounding box center [656, 37] width 15 height 15
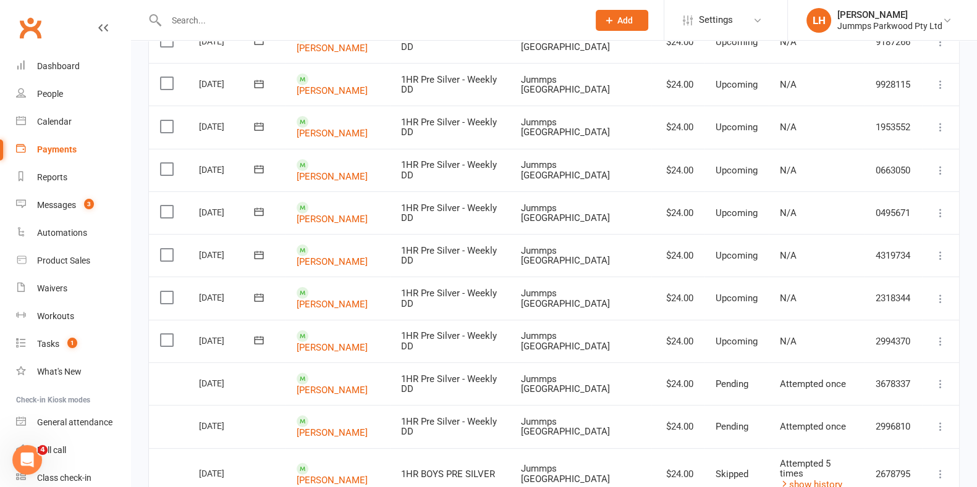
scroll to position [0, 0]
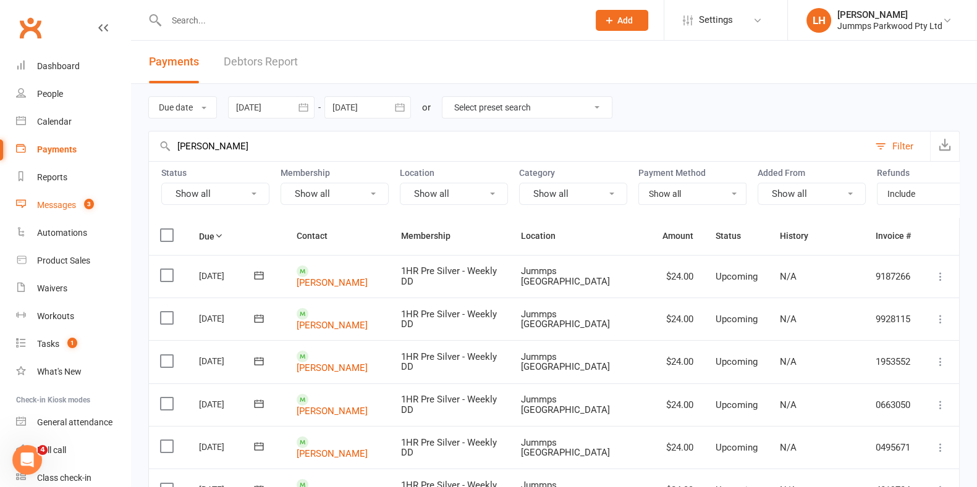
click at [49, 207] on div "Messages" at bounding box center [56, 205] width 39 height 10
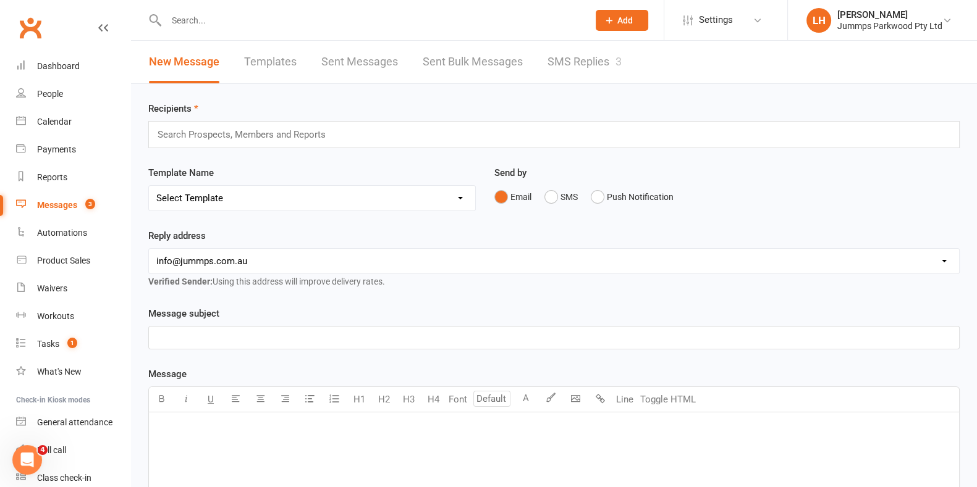
click at [602, 62] on link "SMS Replies 3" at bounding box center [584, 62] width 74 height 43
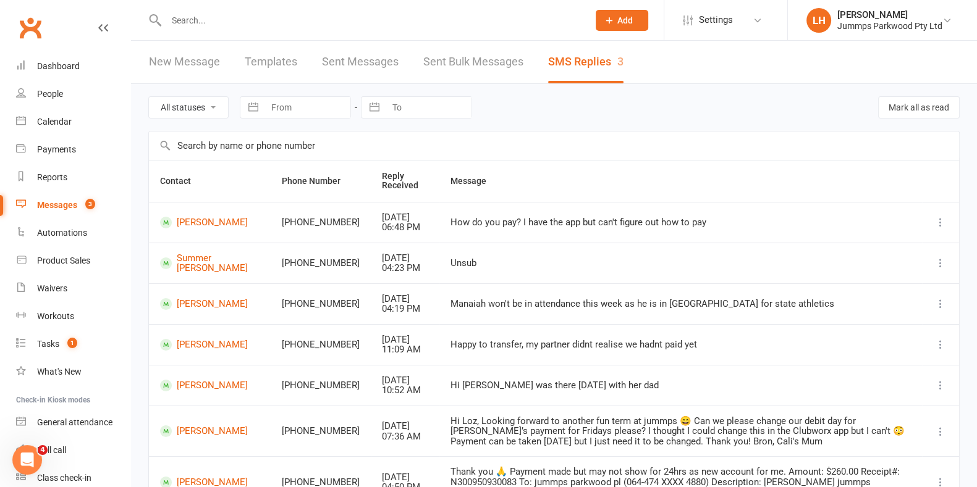
click at [199, 101] on select "All statuses Read only Unread only" at bounding box center [188, 107] width 79 height 21
select select "unread_only"
click at [149, 97] on select "All statuses Read only Unread only" at bounding box center [188, 107] width 79 height 21
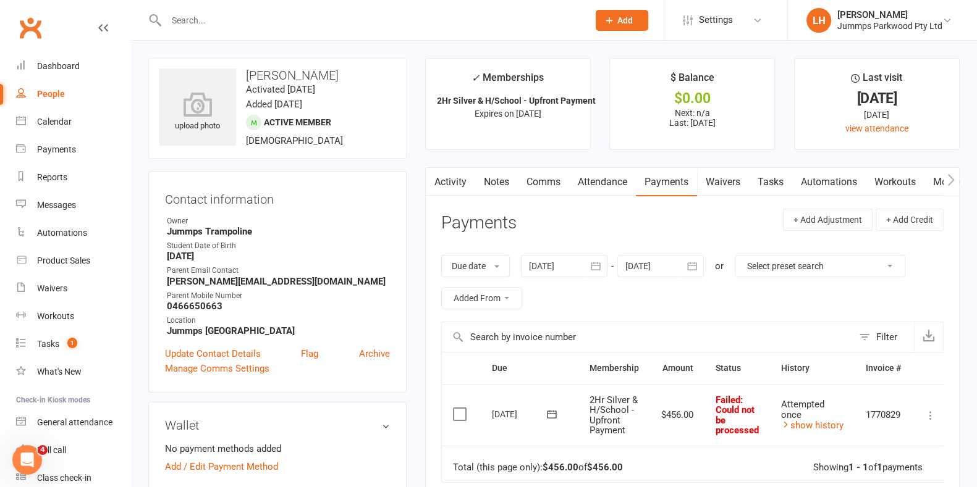
click at [605, 181] on link "Attendance" at bounding box center [602, 182] width 67 height 28
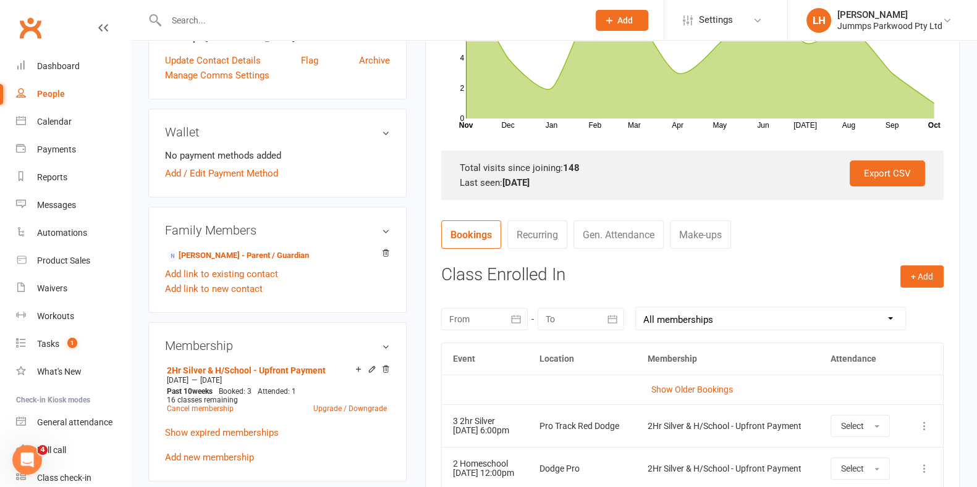
scroll to position [308, 0]
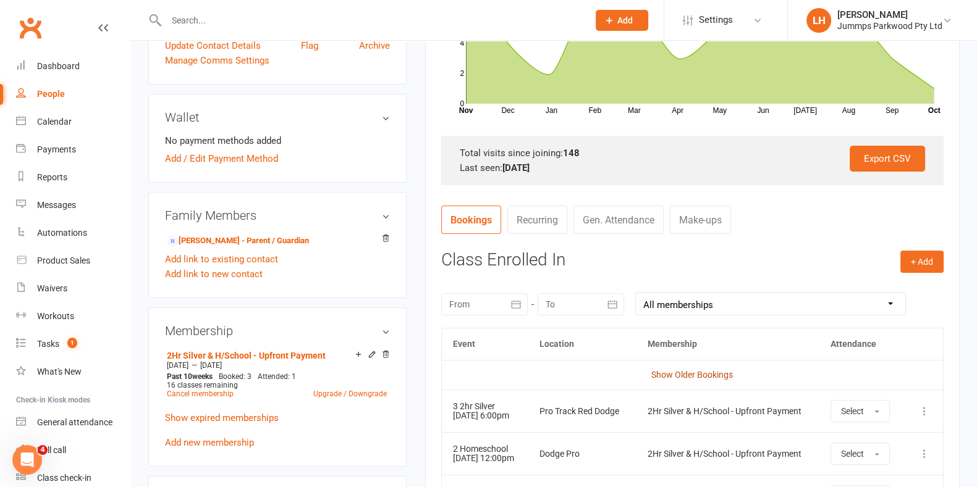
click at [665, 371] on link "Show Older Bookings" at bounding box center [692, 375] width 82 height 10
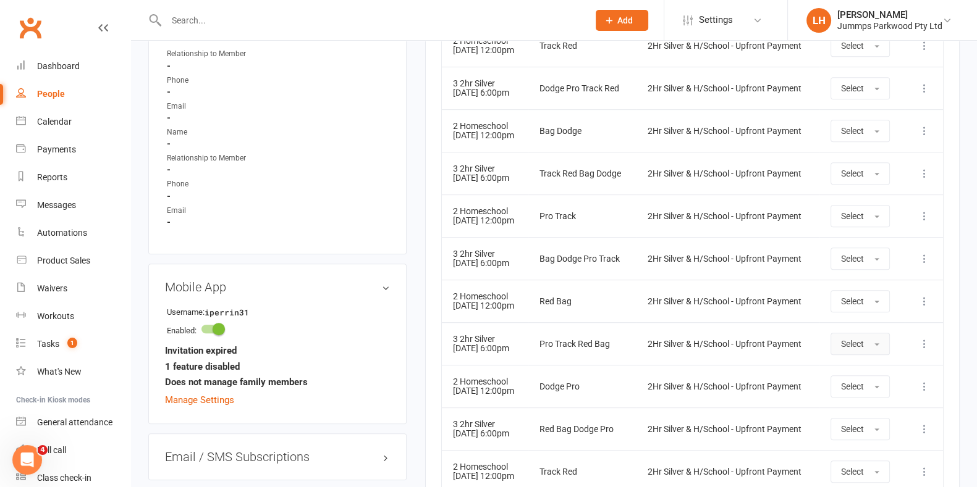
scroll to position [416, 0]
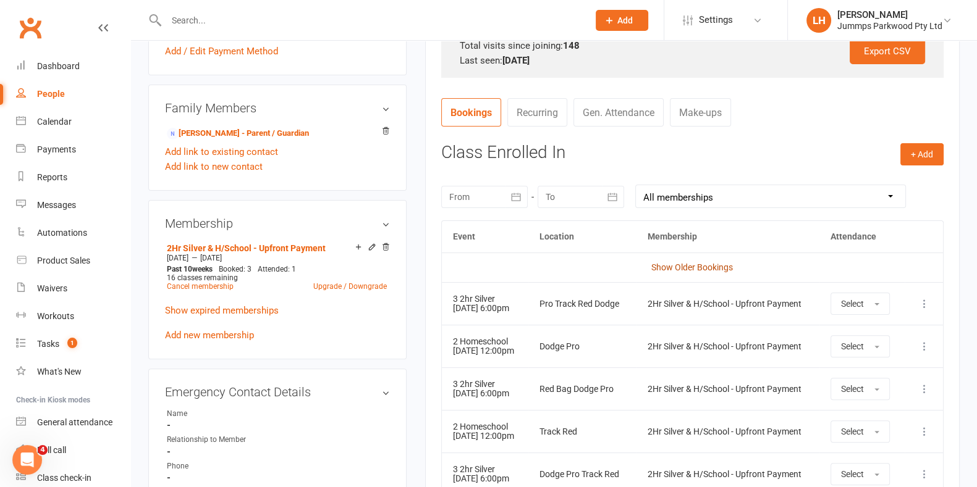
click at [673, 267] on link "Show Older Bookings" at bounding box center [692, 268] width 82 height 10
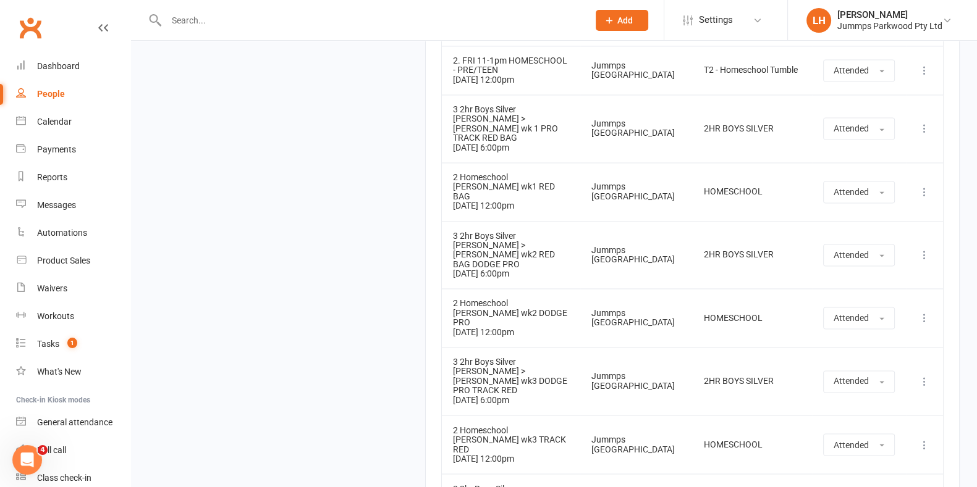
scroll to position [8762, 0]
